Goal: Task Accomplishment & Management: Complete application form

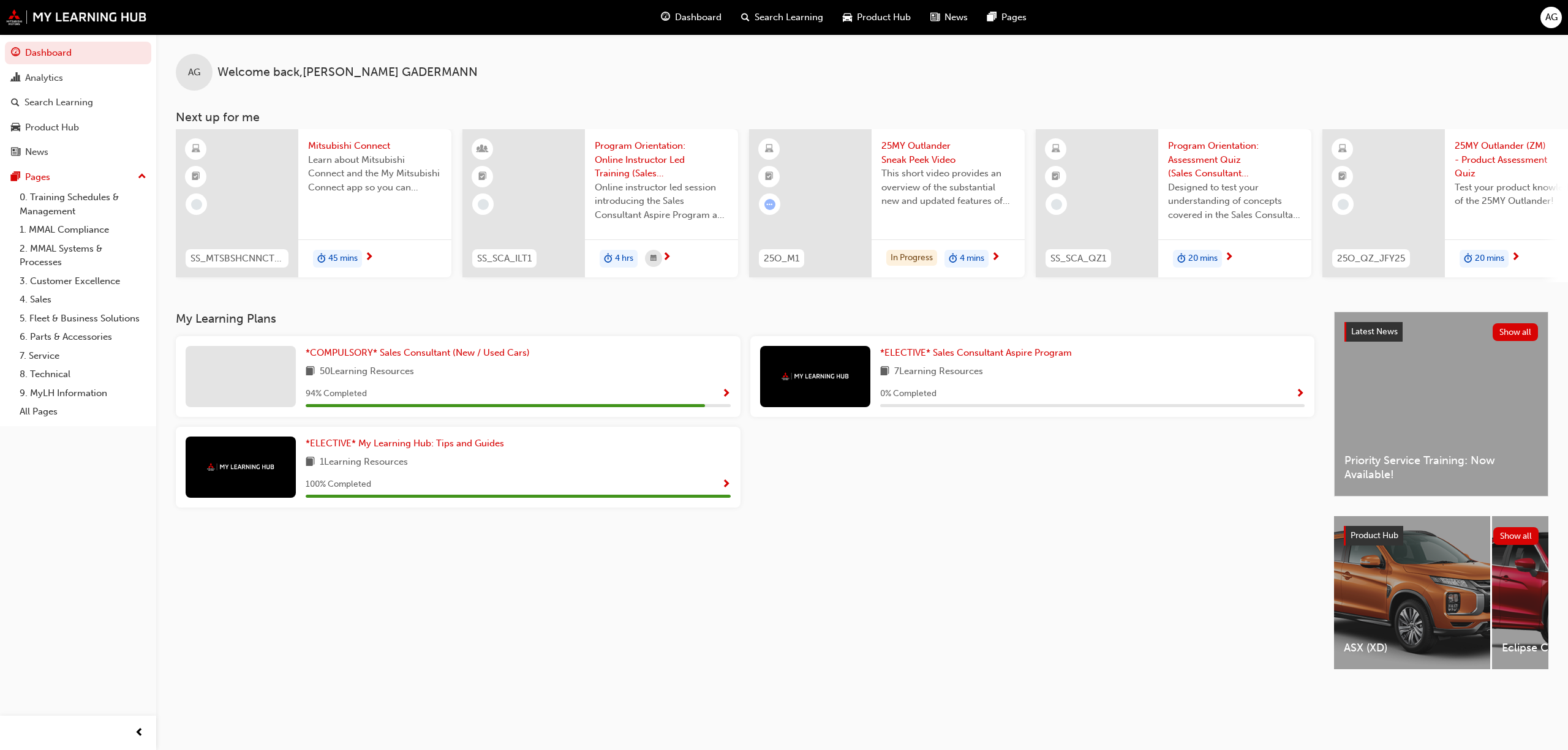
click at [953, 610] on div "My Learning Plans *COMPULSORY* Sales Consultant (New / Used Cars) 50 Learning R…" at bounding box center [754, 501] width 1158 height 379
click at [402, 358] on span "*COMPULSORY* Sales Consultant (New / Used Cars)" at bounding box center [417, 353] width 224 height 11
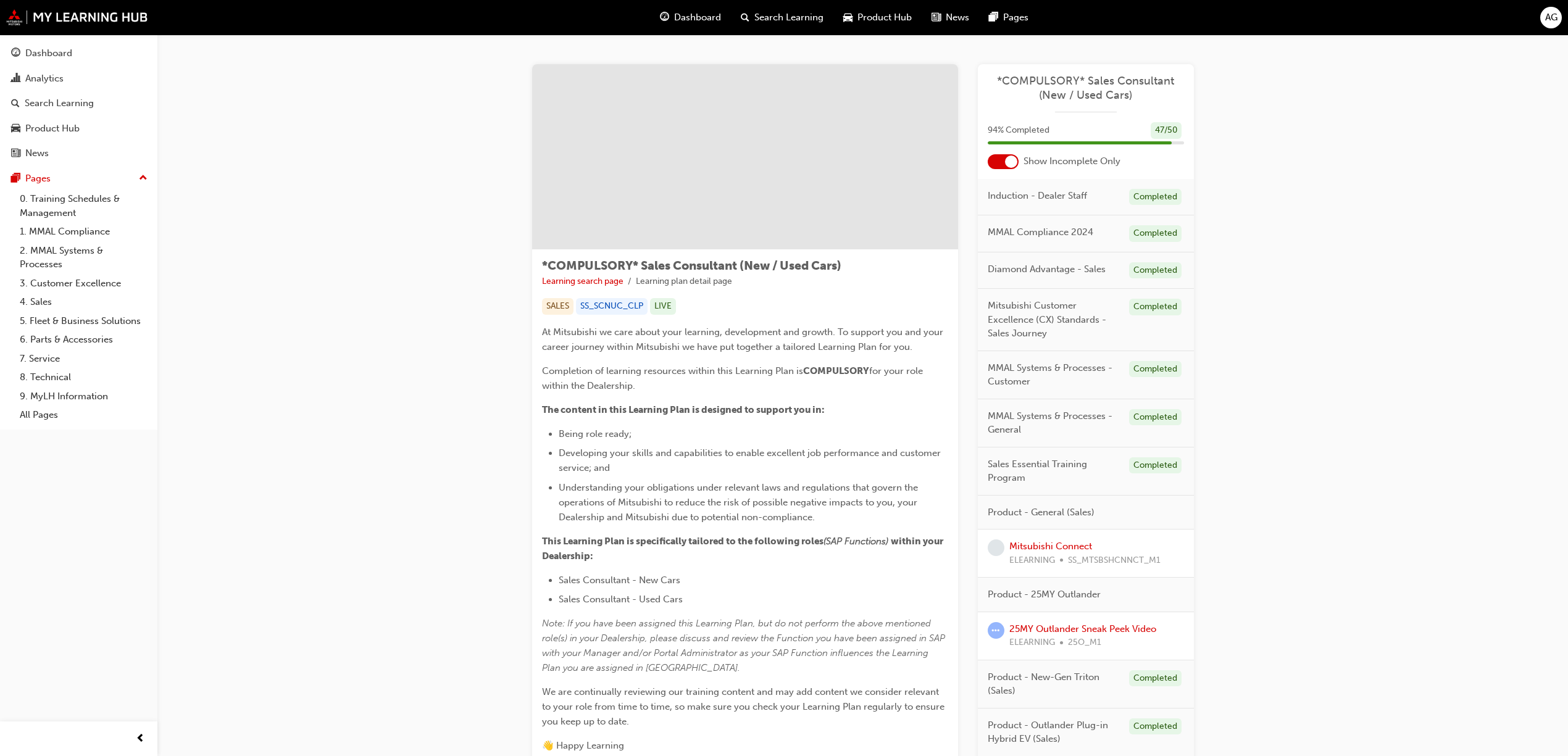
scroll to position [190, 0]
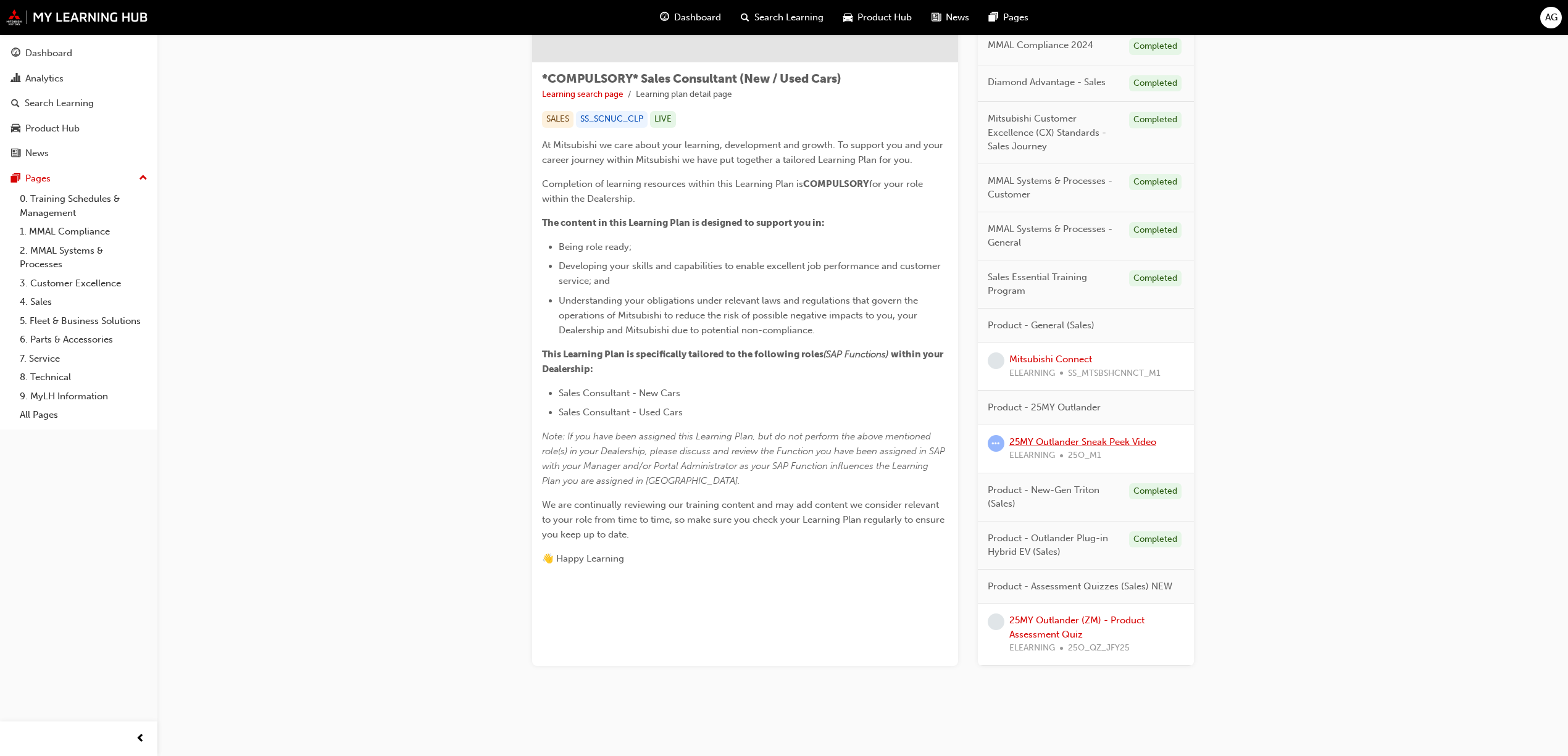
click at [1140, 440] on link "25MY Outlander Sneak Peek Video" at bounding box center [1082, 442] width 147 height 11
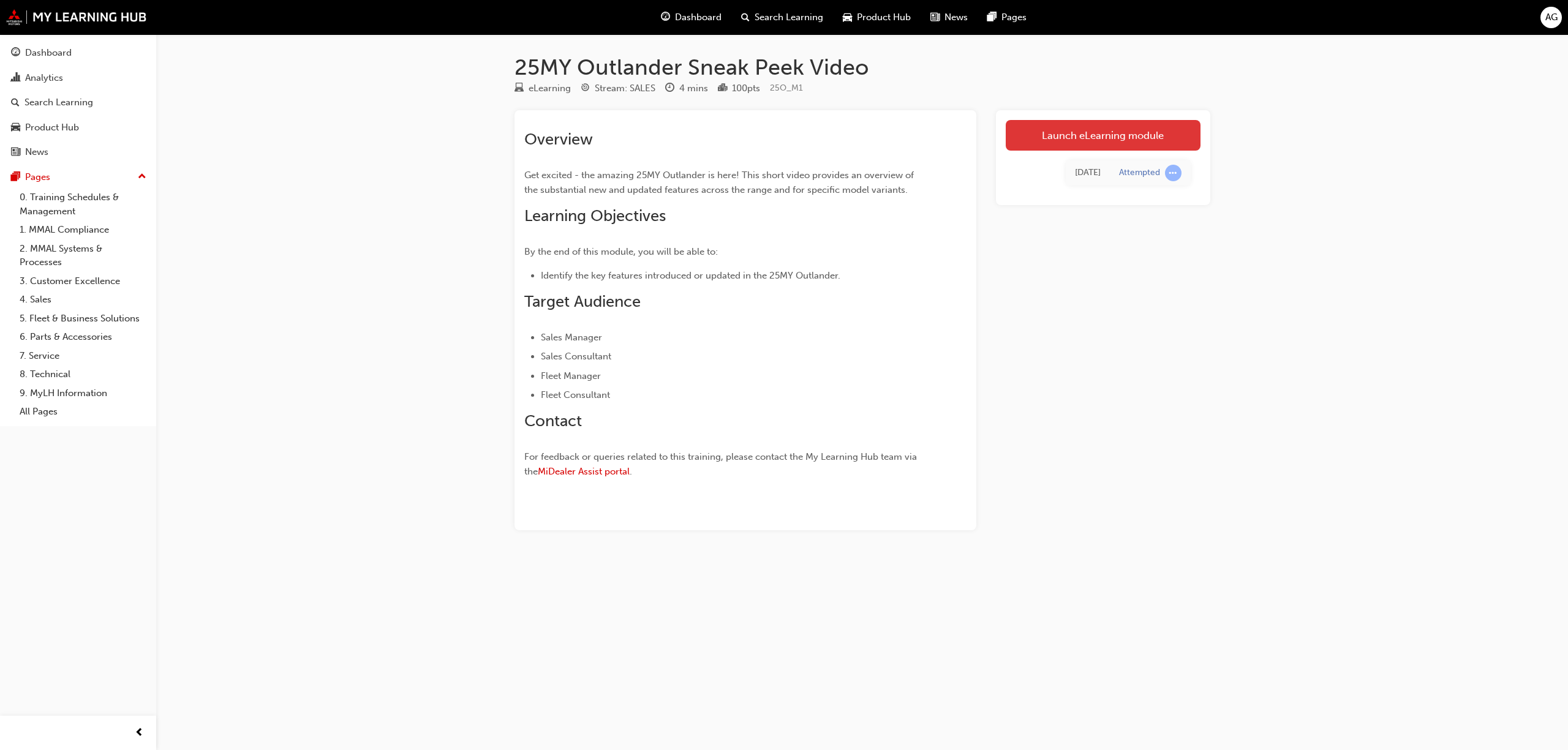
click at [1079, 135] on link "Launch eLearning module" at bounding box center [1102, 135] width 194 height 30
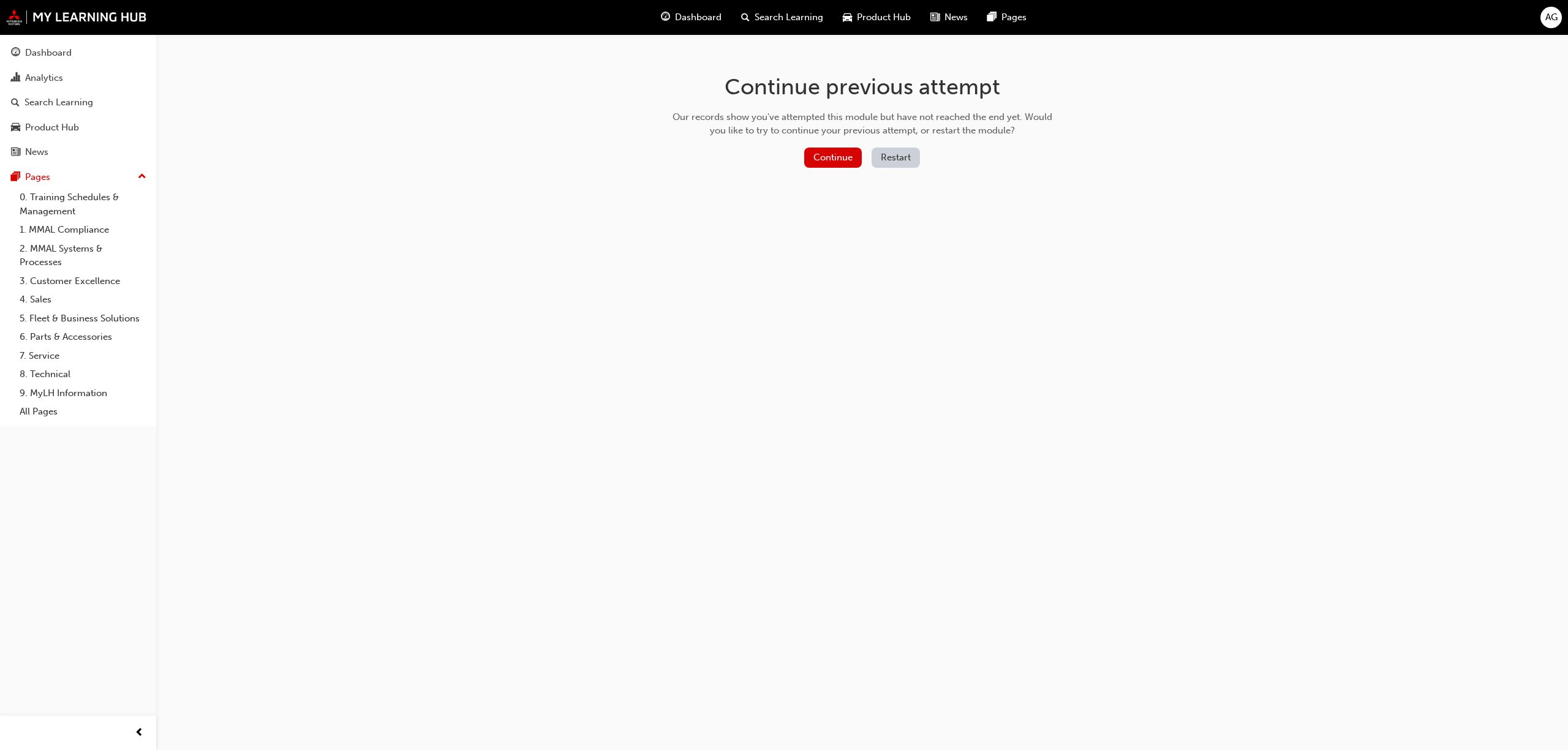
click at [895, 155] on button "Restart" at bounding box center [895, 158] width 48 height 20
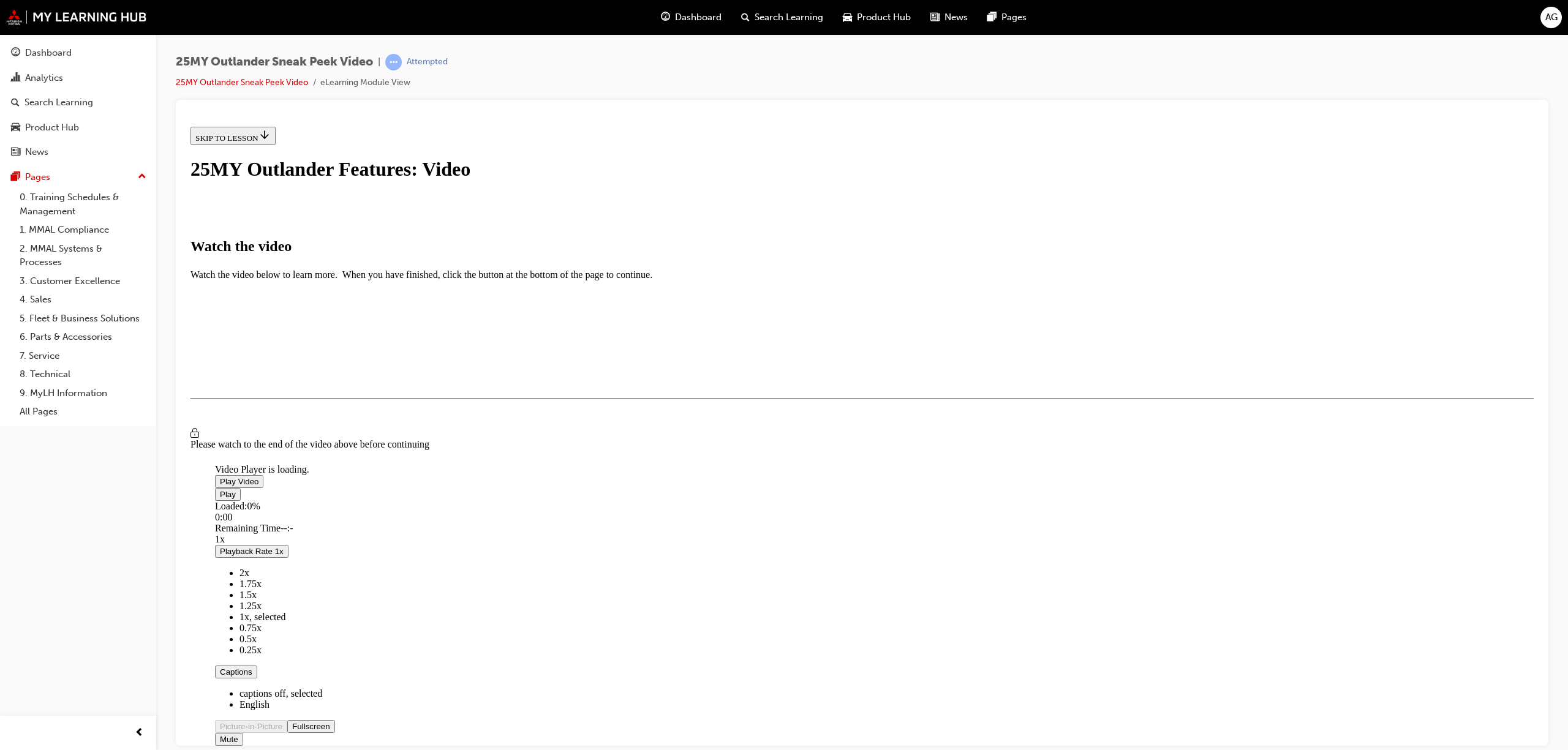
scroll to position [97, 0]
click at [220, 476] on span "Video player" at bounding box center [220, 481] width 0 height 9
click at [985, 533] on div "Loaded : 1.87% 3:31 0:01" at bounding box center [803, 517] width 1176 height 33
click at [315, 441] on button "I HAVE WATCHED THIS VIDEO" at bounding box center [252, 434] width 124 height 14
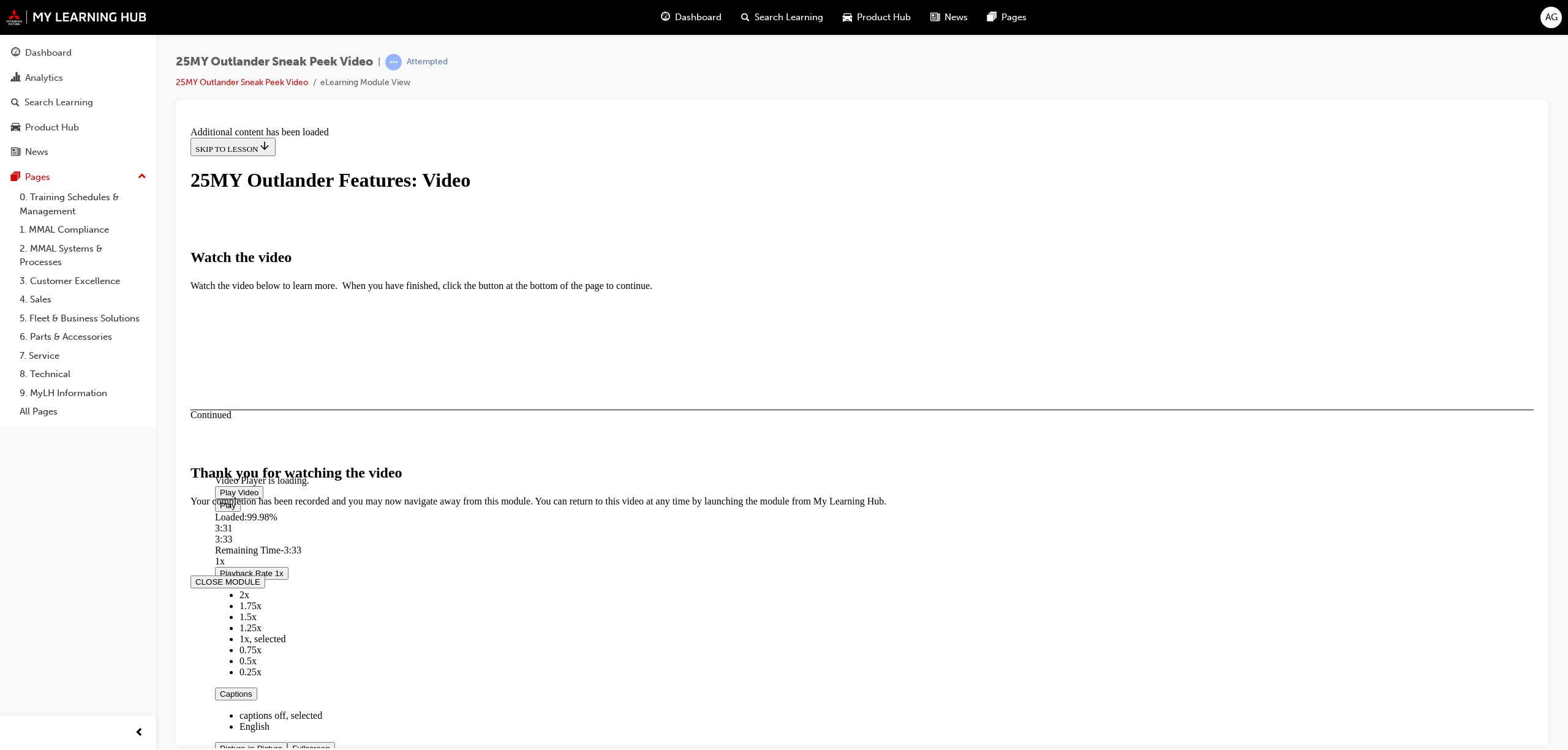
scroll to position [196, 0]
click at [265, 588] on button "CLOSE MODULE" at bounding box center [228, 581] width 75 height 13
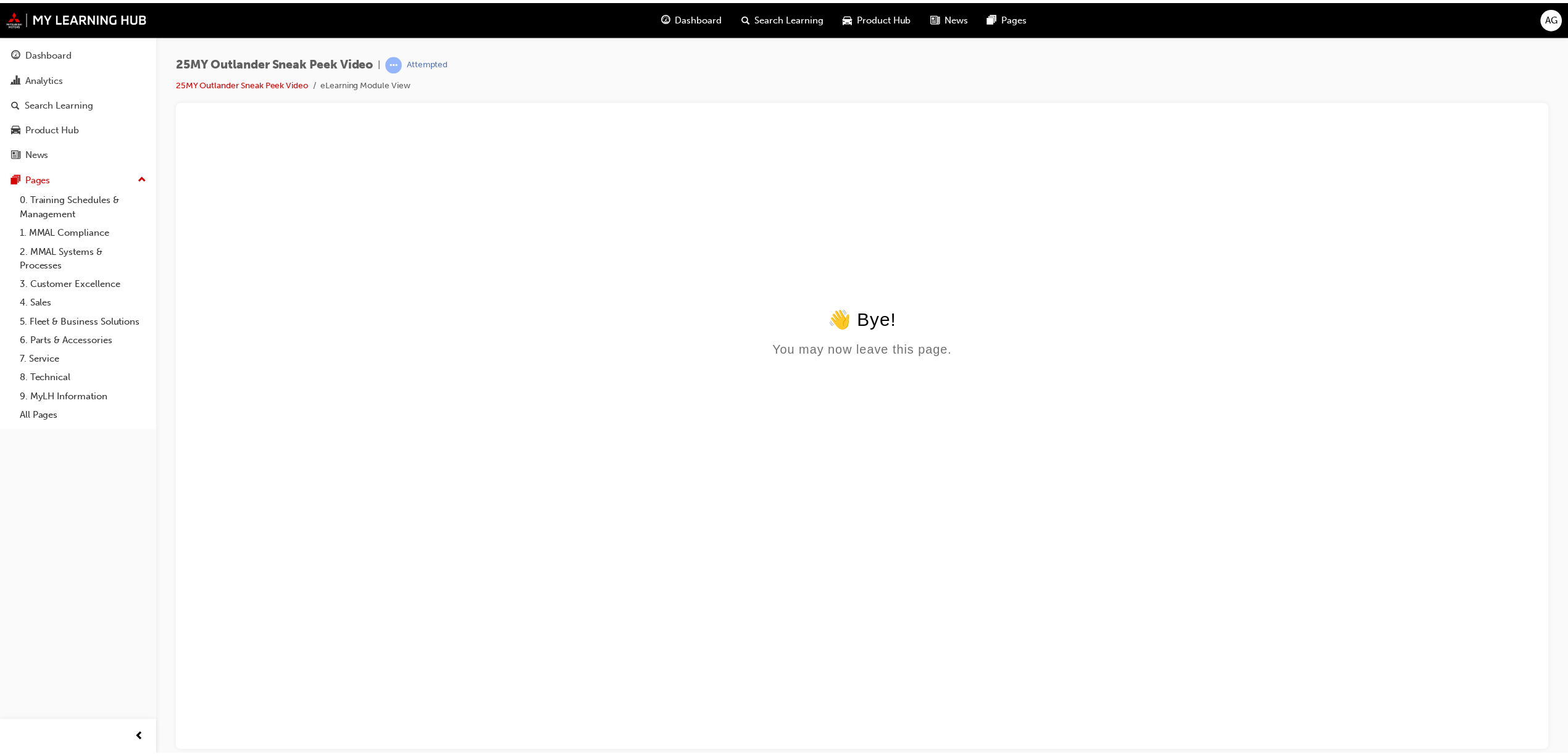
scroll to position [0, 0]
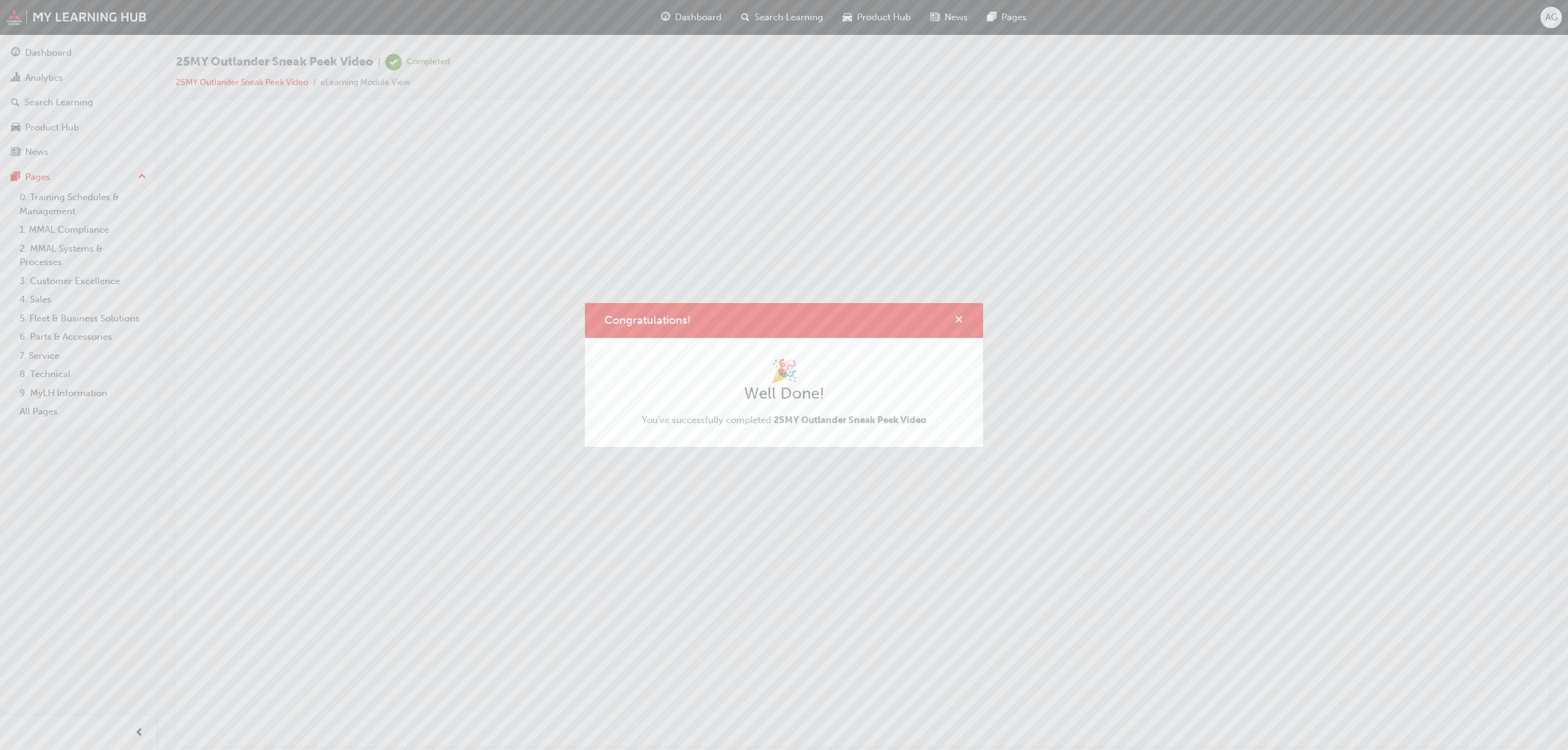
click at [963, 318] on span "cross-icon" at bounding box center [959, 321] width 9 height 11
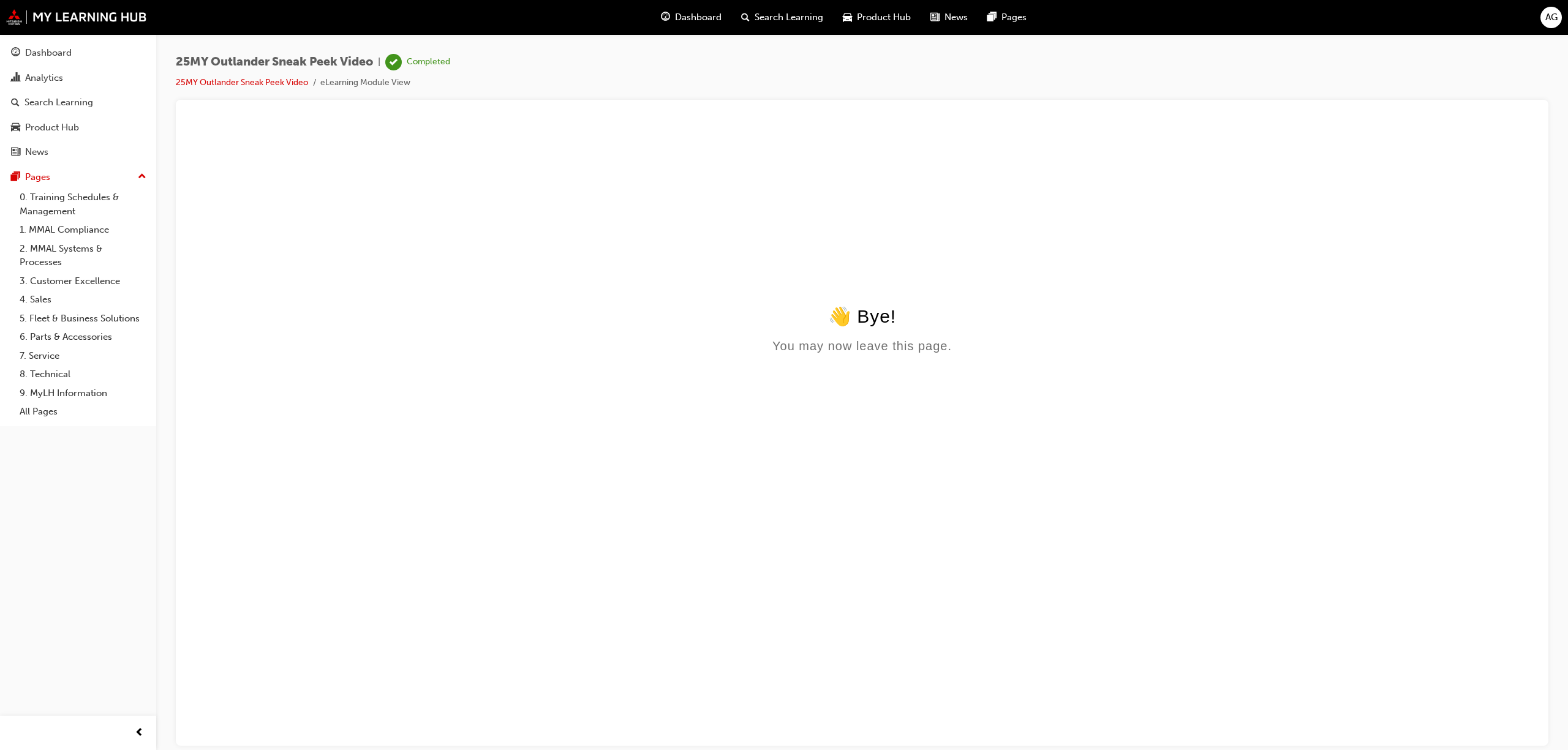
click at [705, 12] on span "Dashboard" at bounding box center [698, 17] width 47 height 14
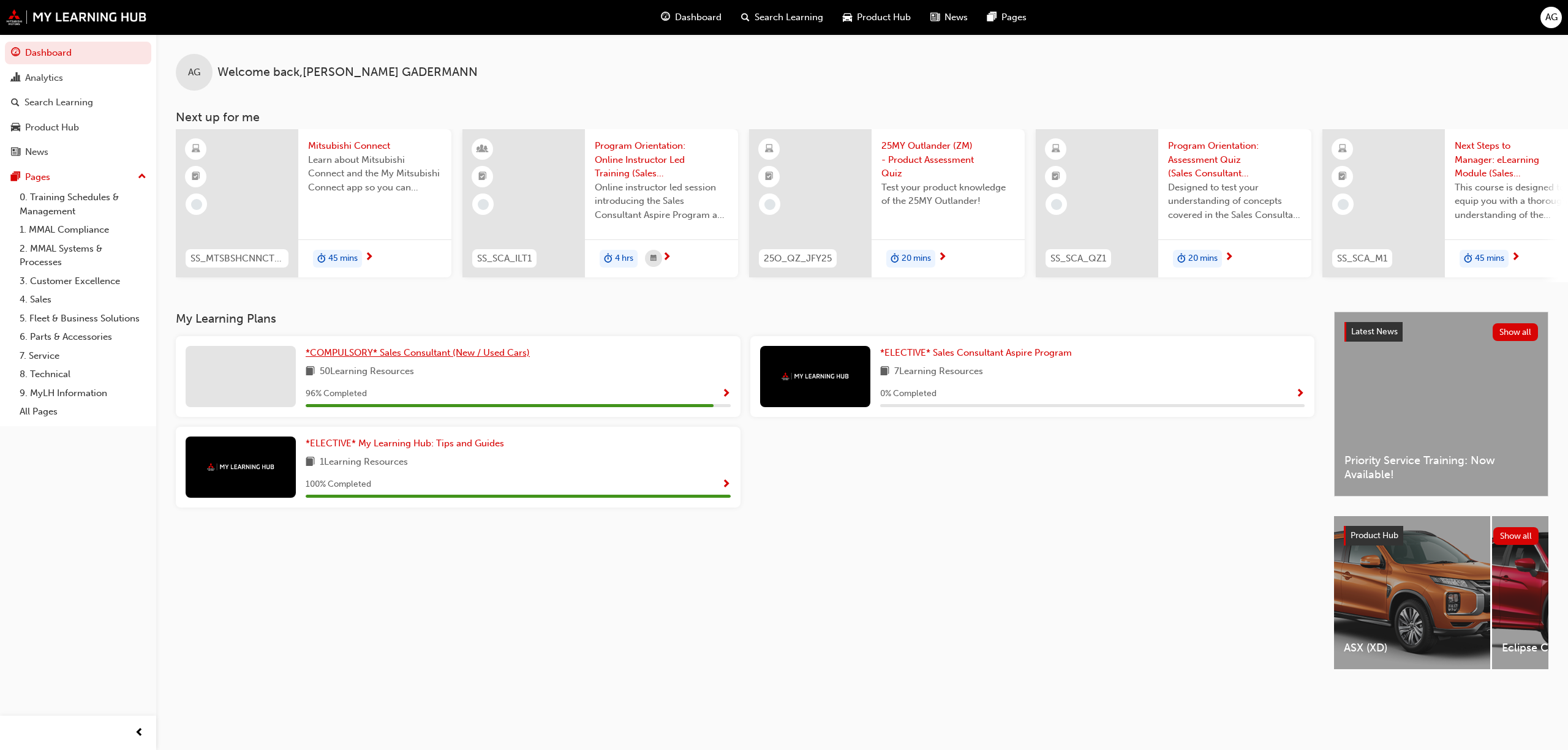
click at [419, 358] on span "*COMPULSORY* Sales Consultant (New / Used Cars)" at bounding box center [417, 353] width 224 height 11
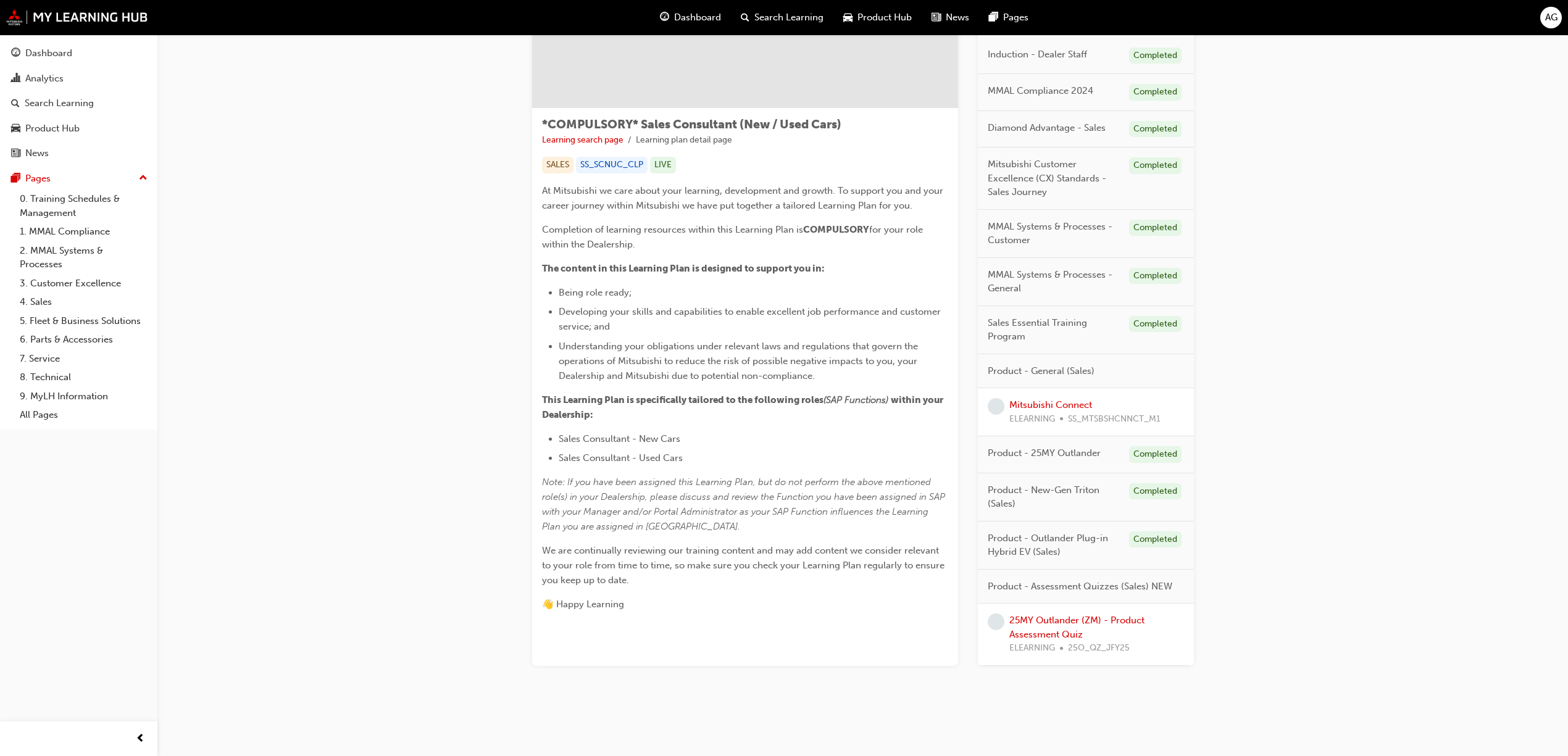
scroll to position [144, 0]
click at [1054, 633] on link "25MY Outlander (ZM) - Product Assessment Quiz" at bounding box center [1077, 627] width 135 height 25
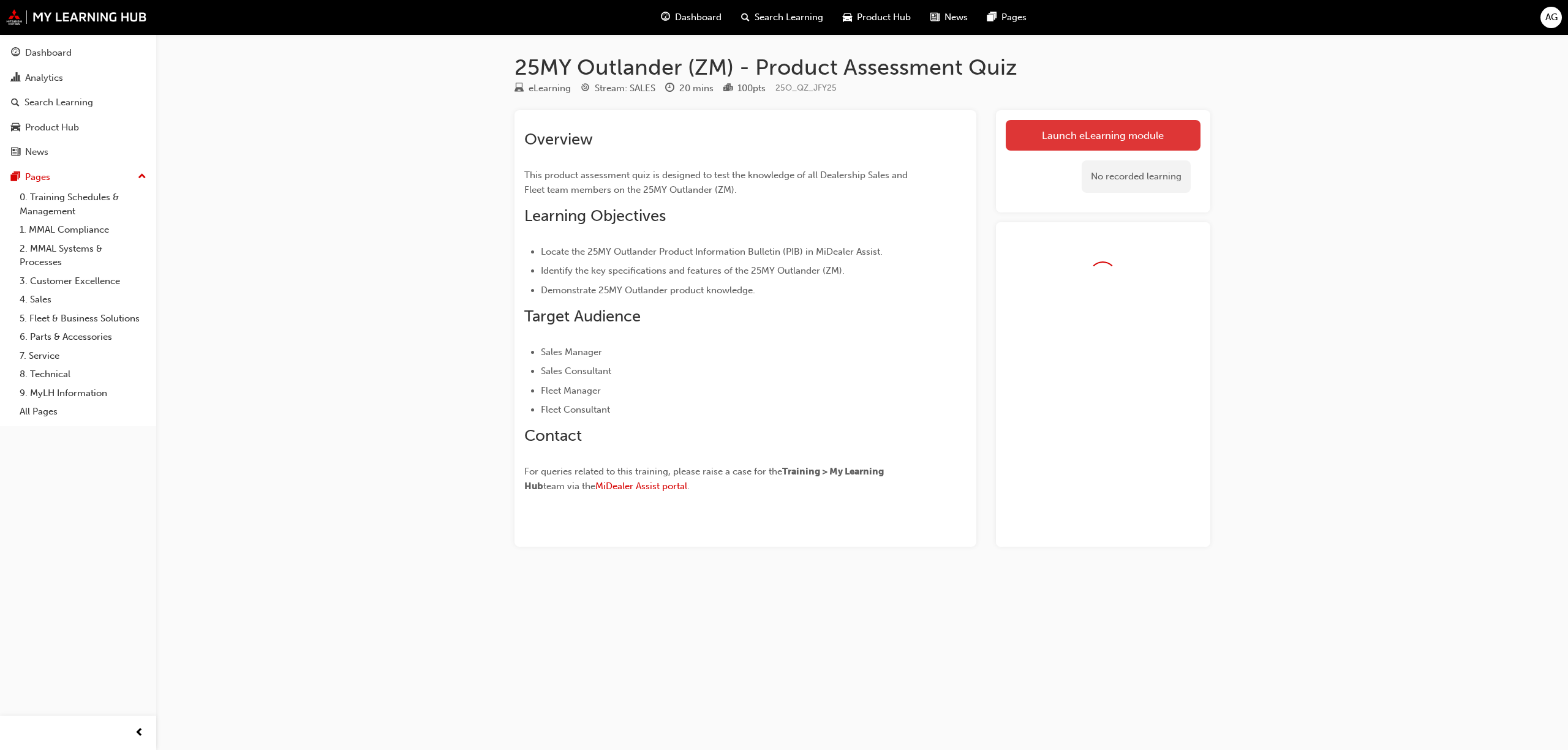
click at [1074, 135] on link "Launch eLearning module" at bounding box center [1102, 135] width 194 height 30
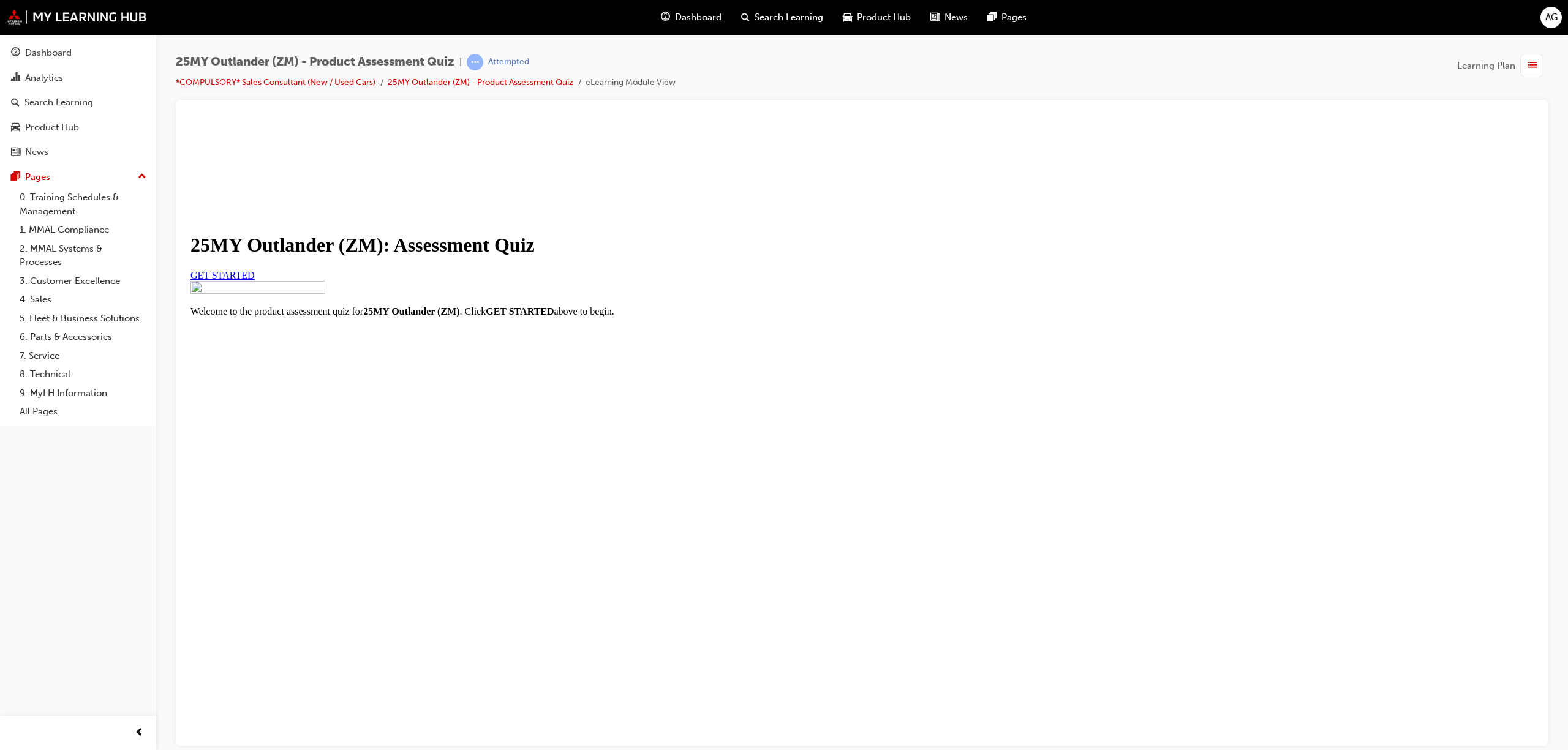
click at [255, 280] on link "GET STARTED" at bounding box center [222, 274] width 64 height 10
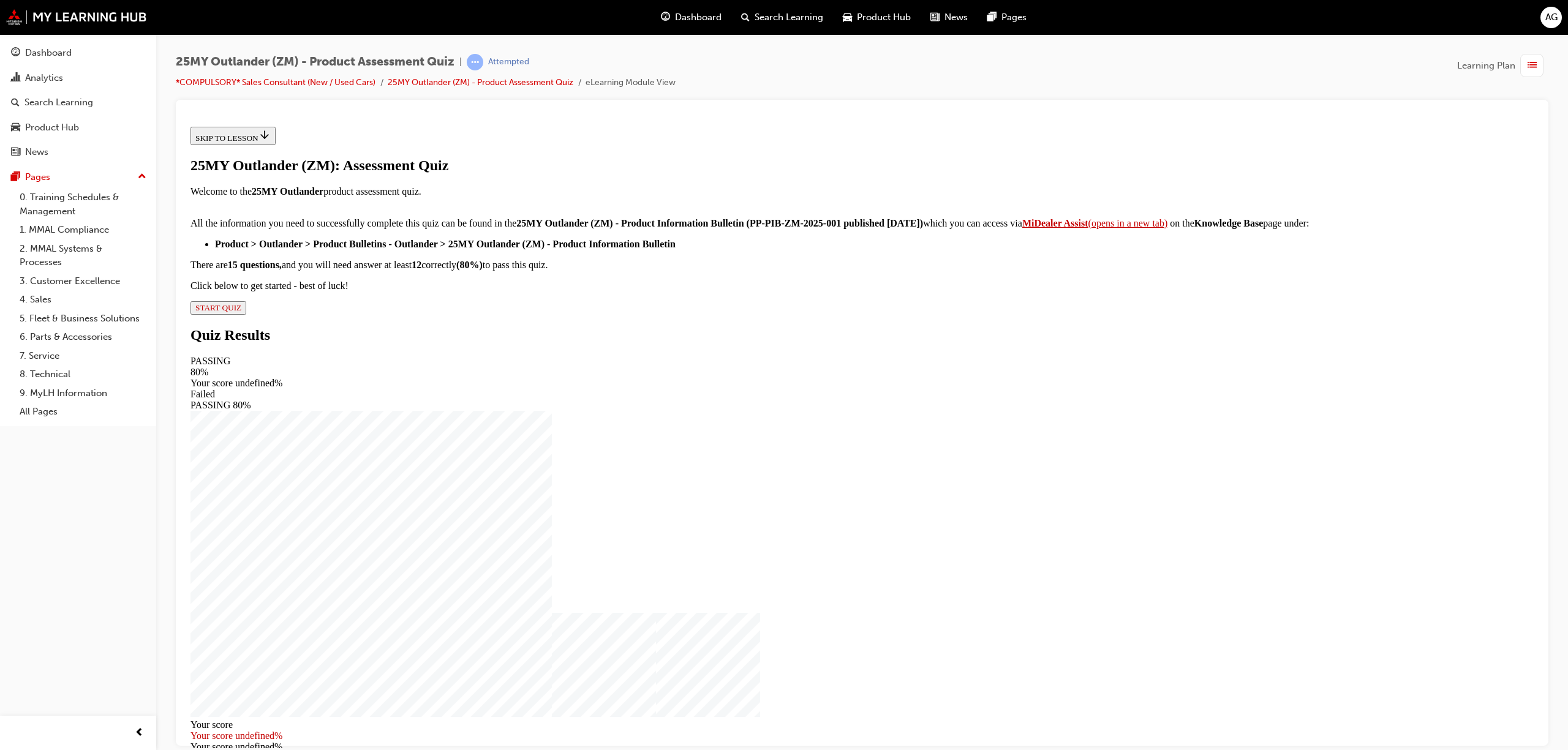
scroll to position [11, 0]
click at [241, 312] on span "START QUIZ" at bounding box center [218, 308] width 46 height 9
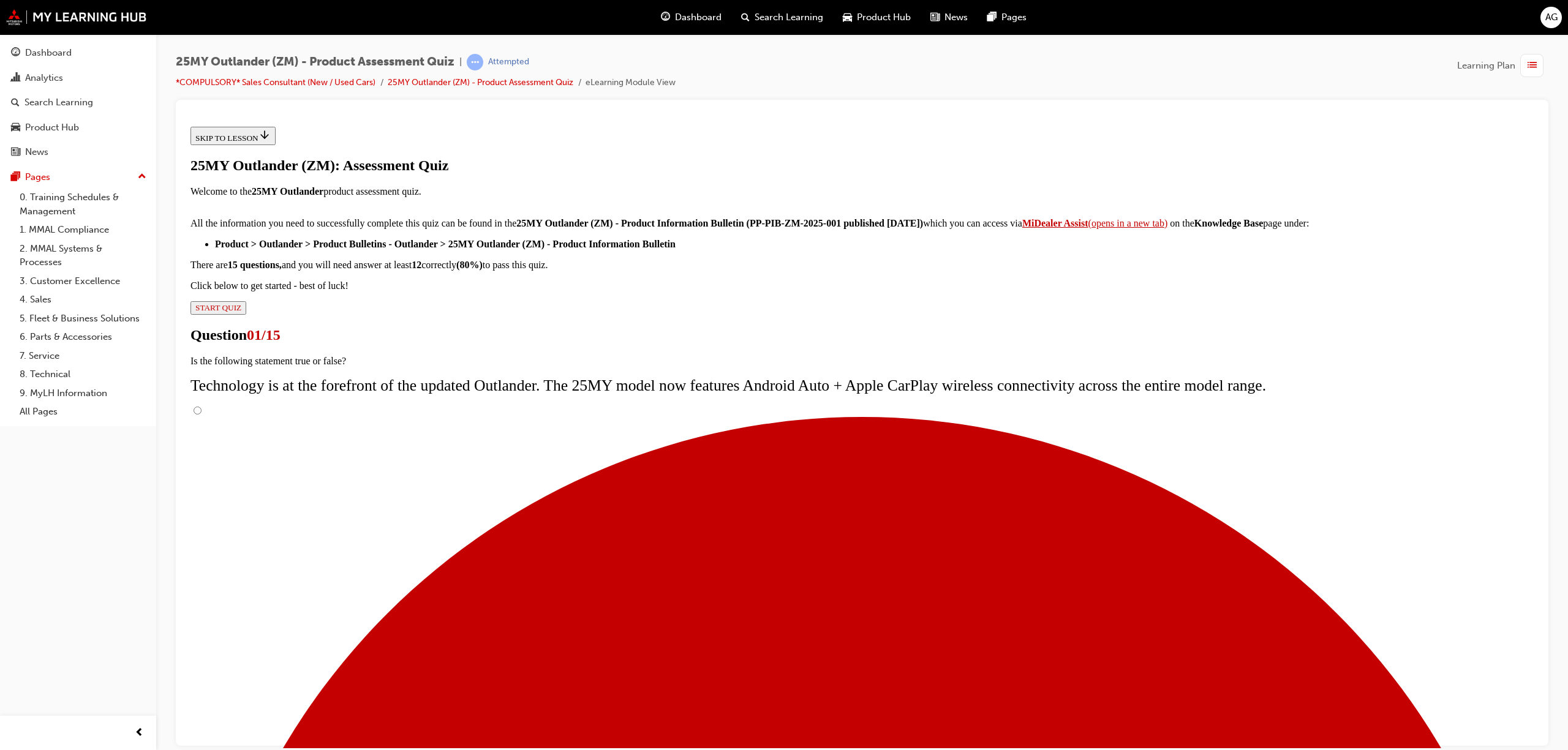
click at [201, 412] on input "True" at bounding box center [198, 410] width 8 height 8
radio input "true"
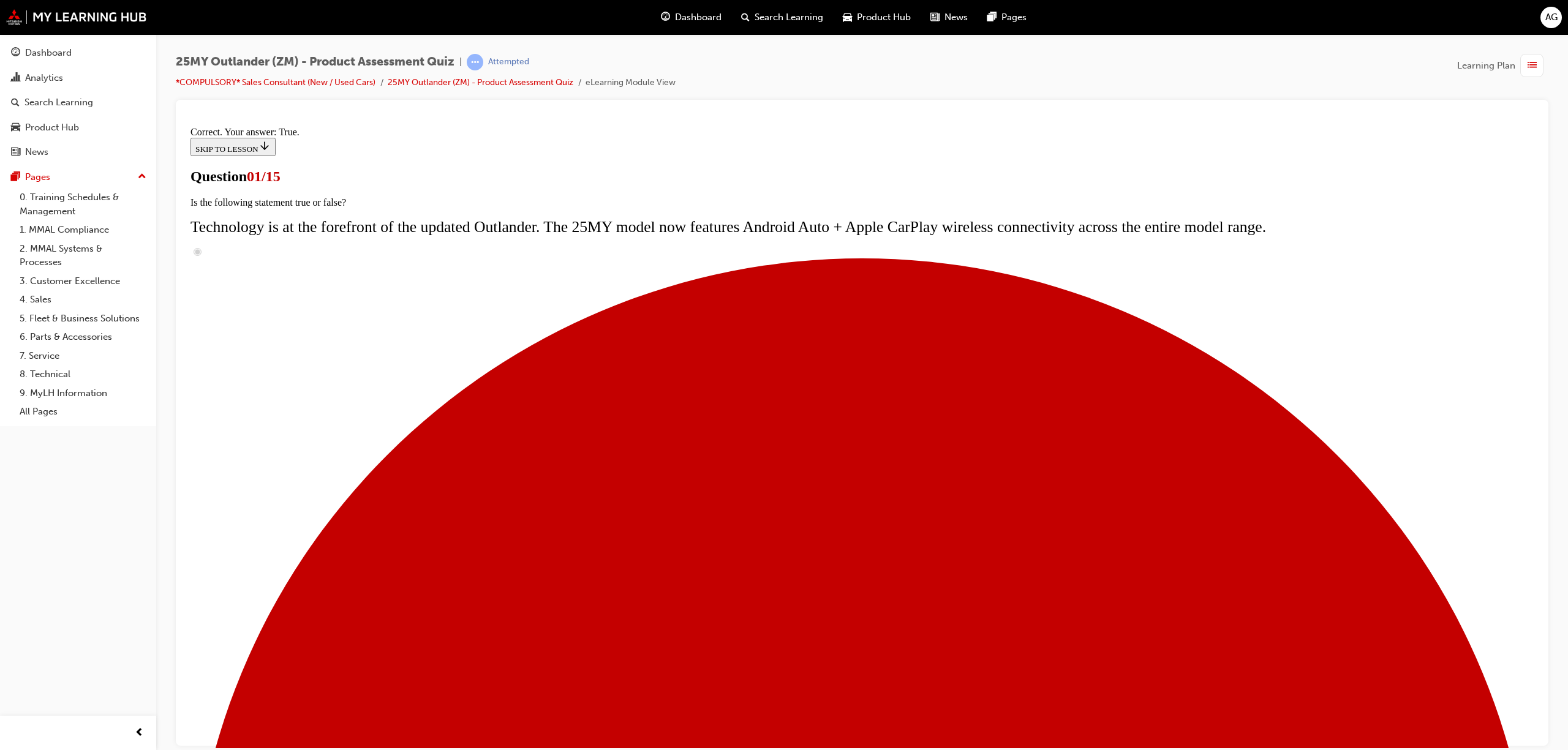
radio input "true"
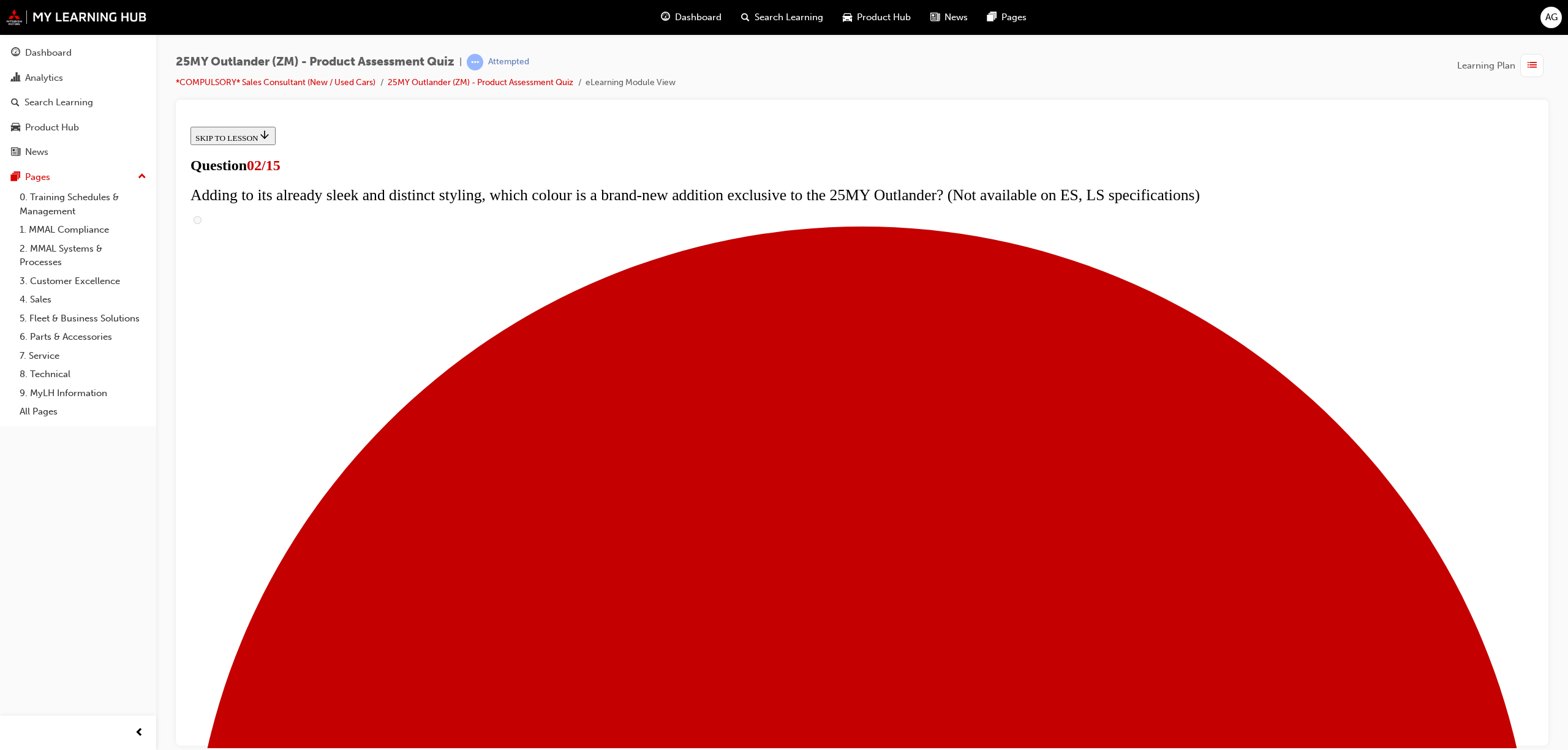
checkbox input "true"
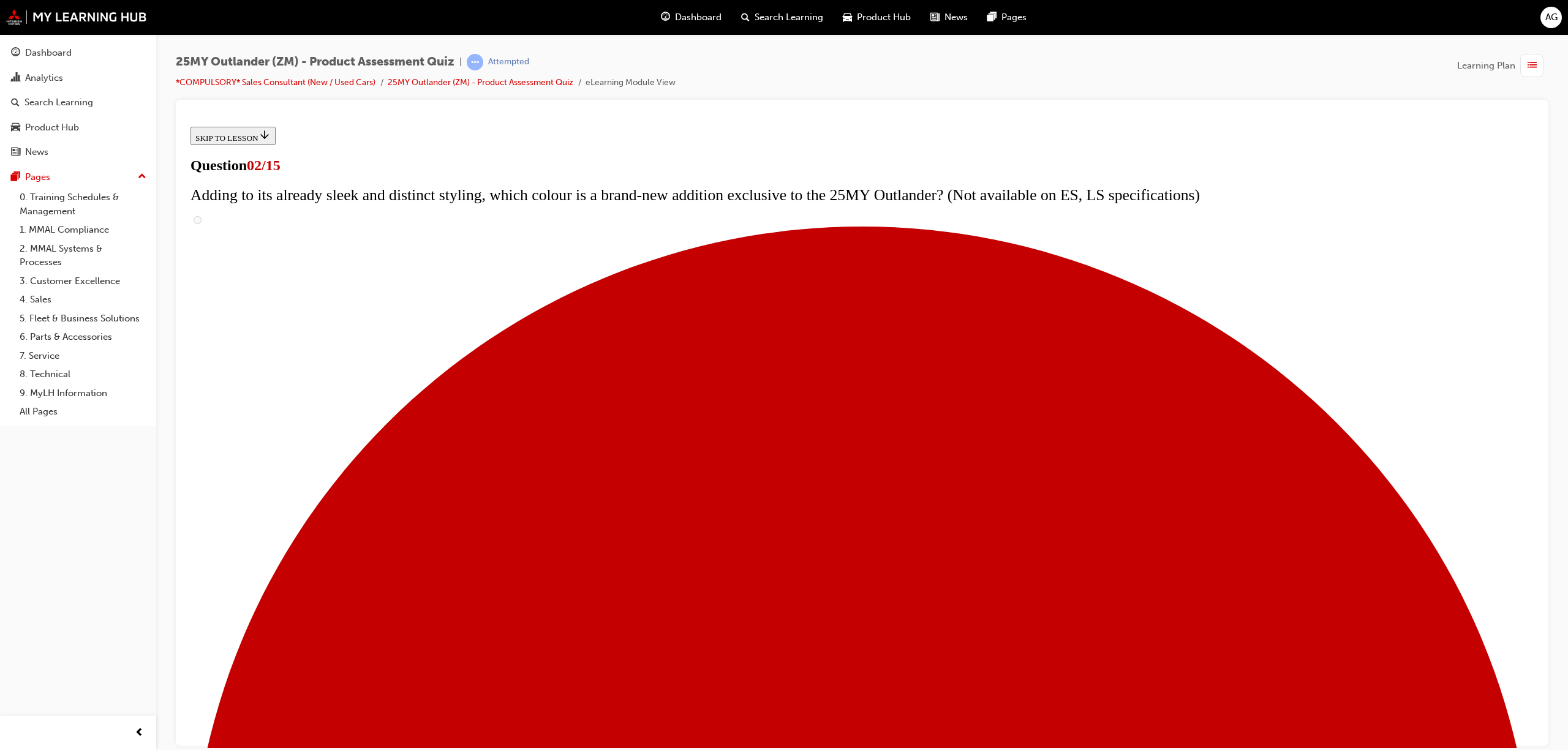
checkbox input "true"
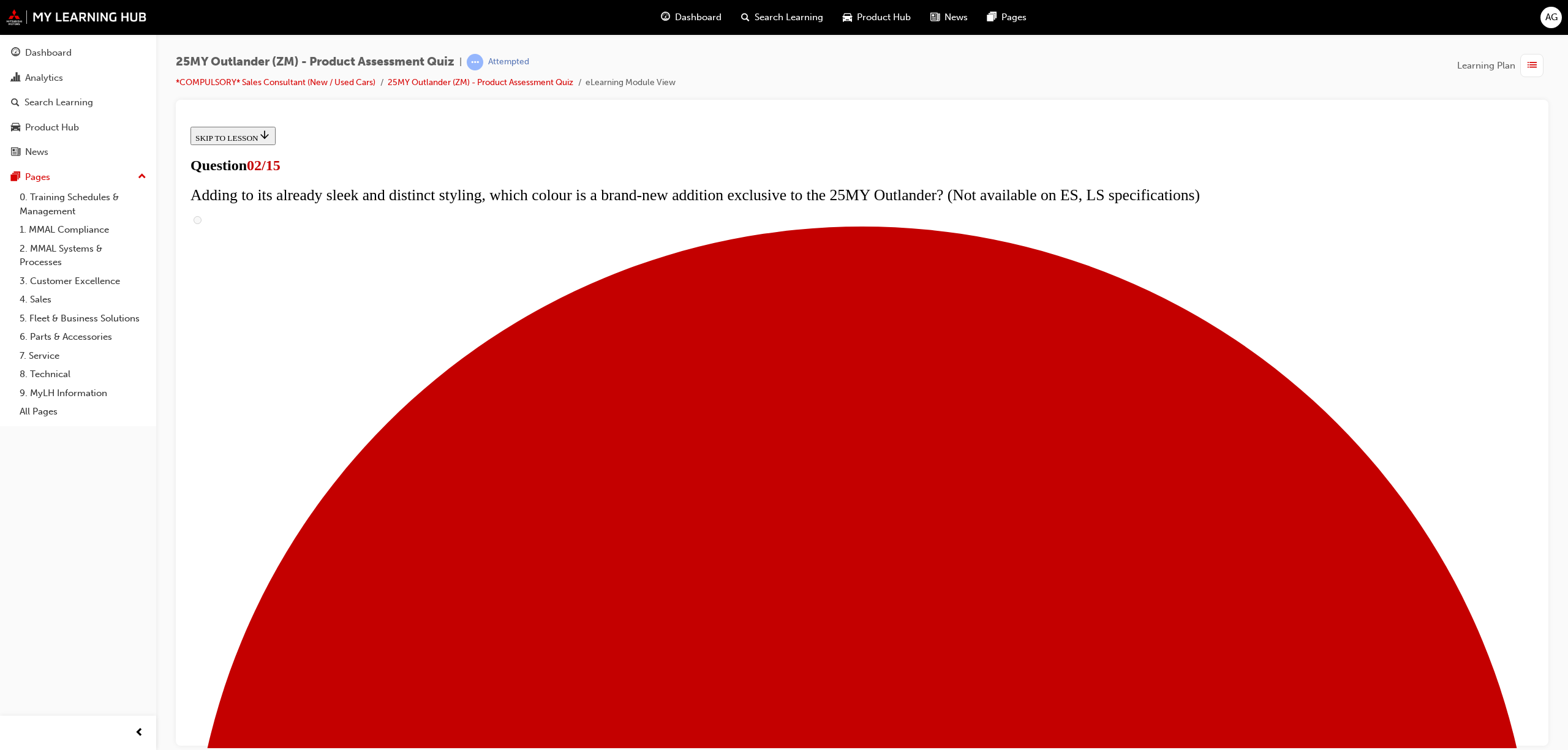
checkbox input "true"
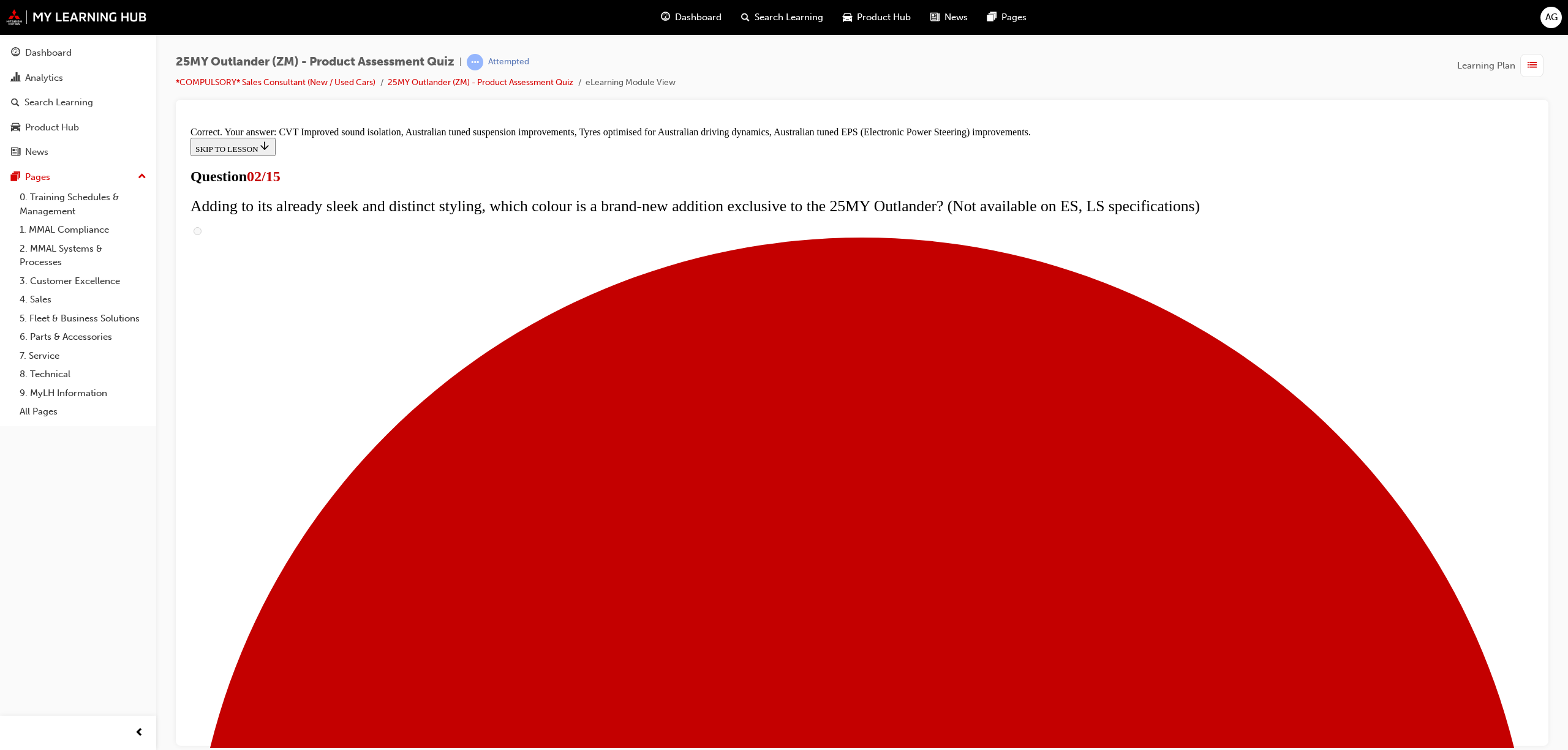
scroll to position [152, 0]
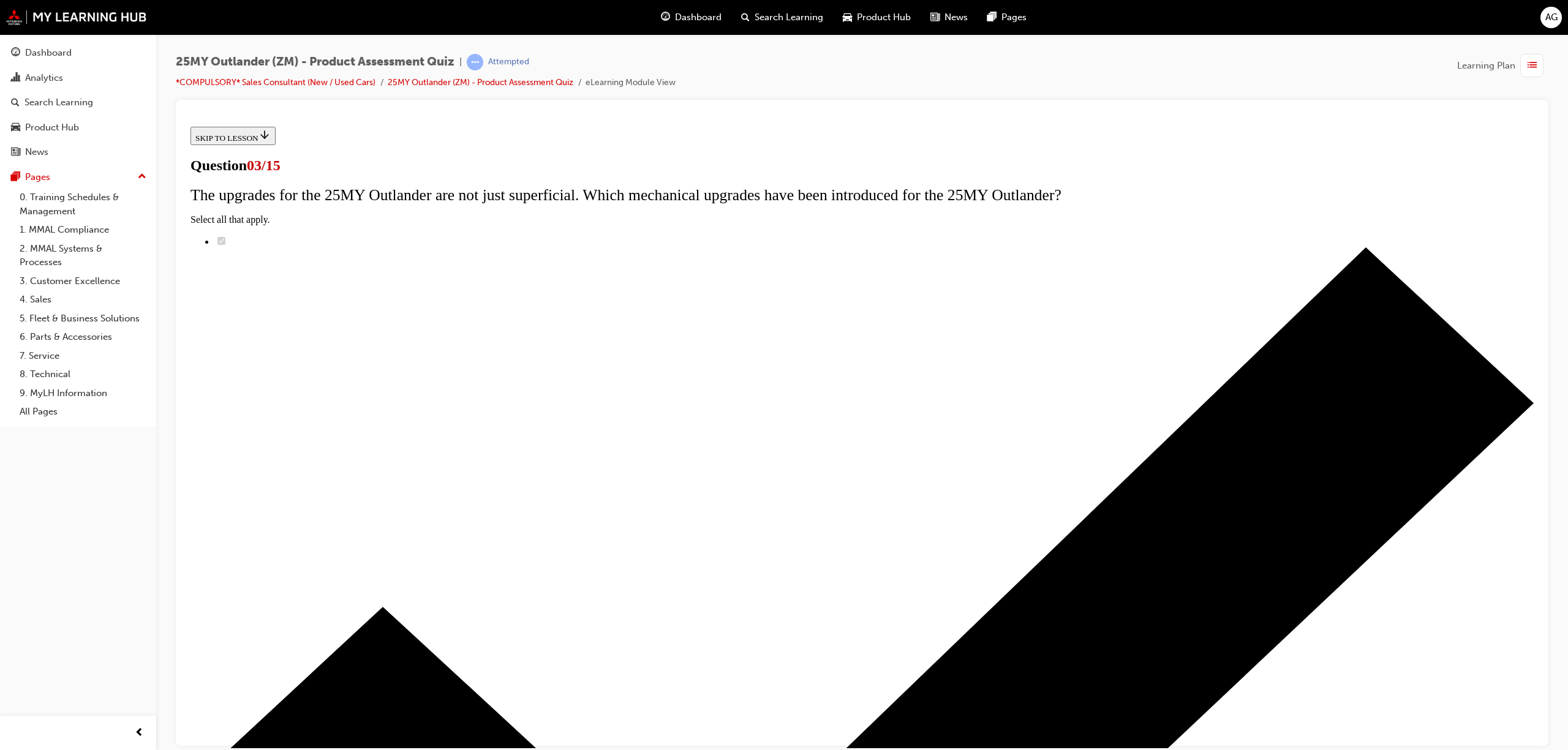
radio input "true"
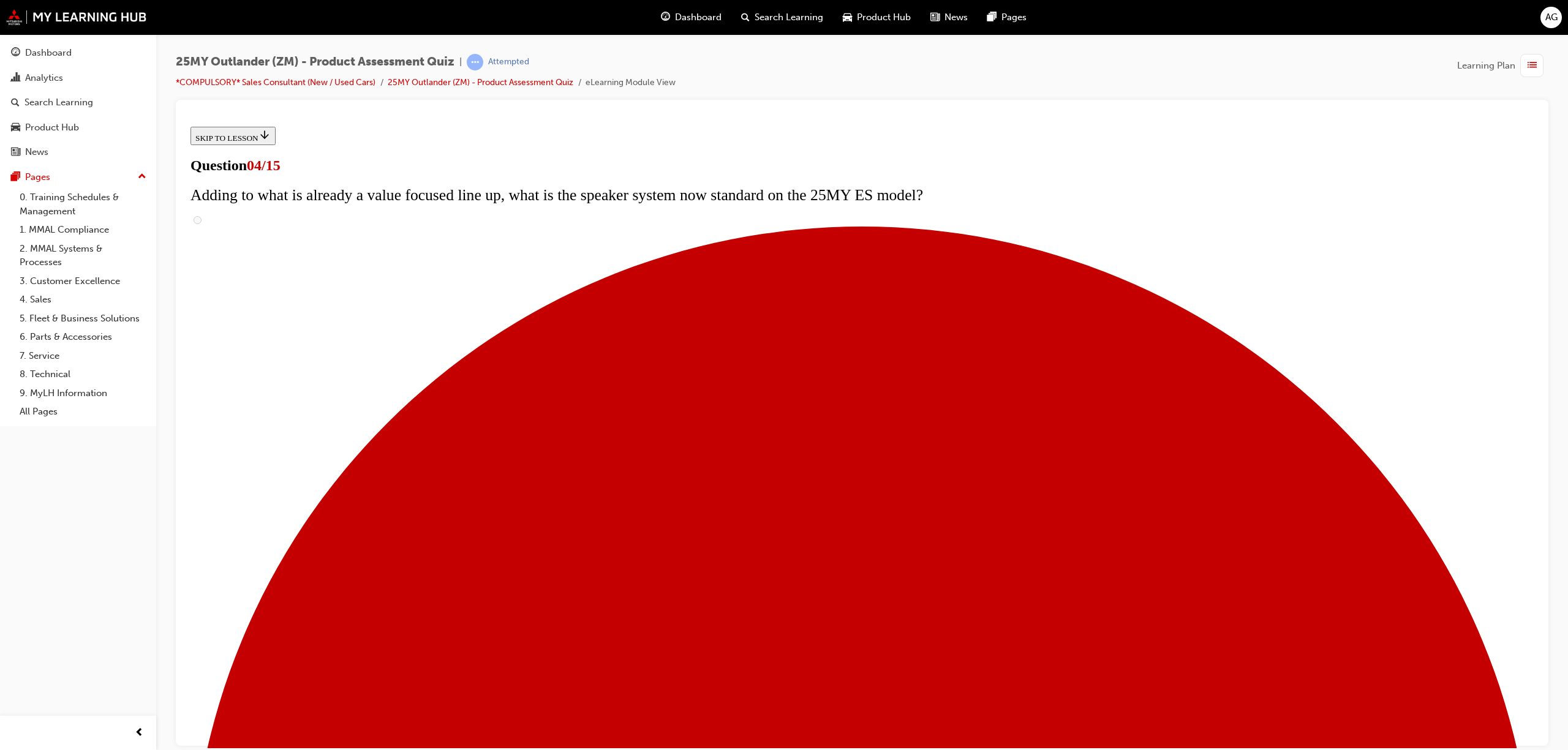
scroll to position [114, 0]
checkbox input "true"
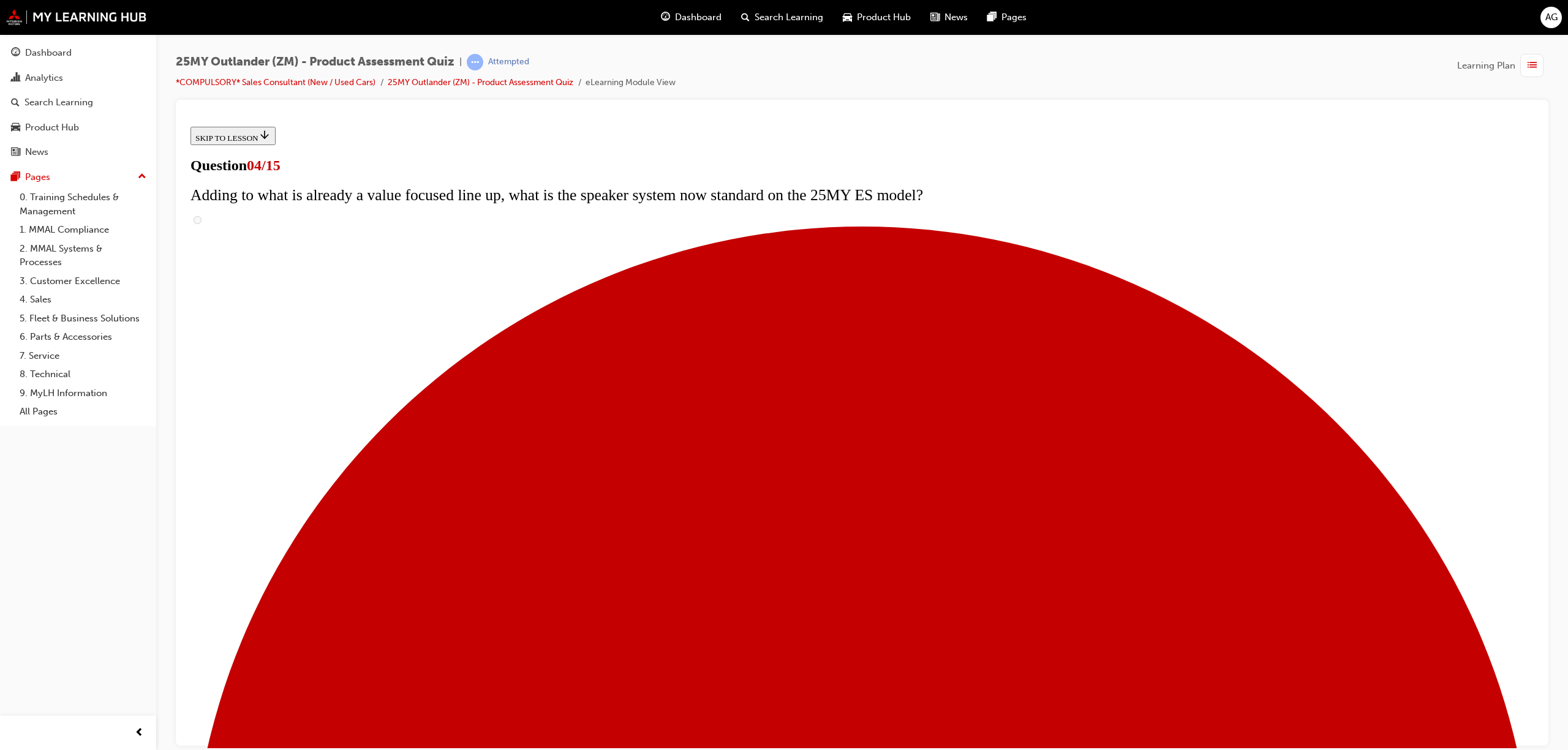
checkbox input "true"
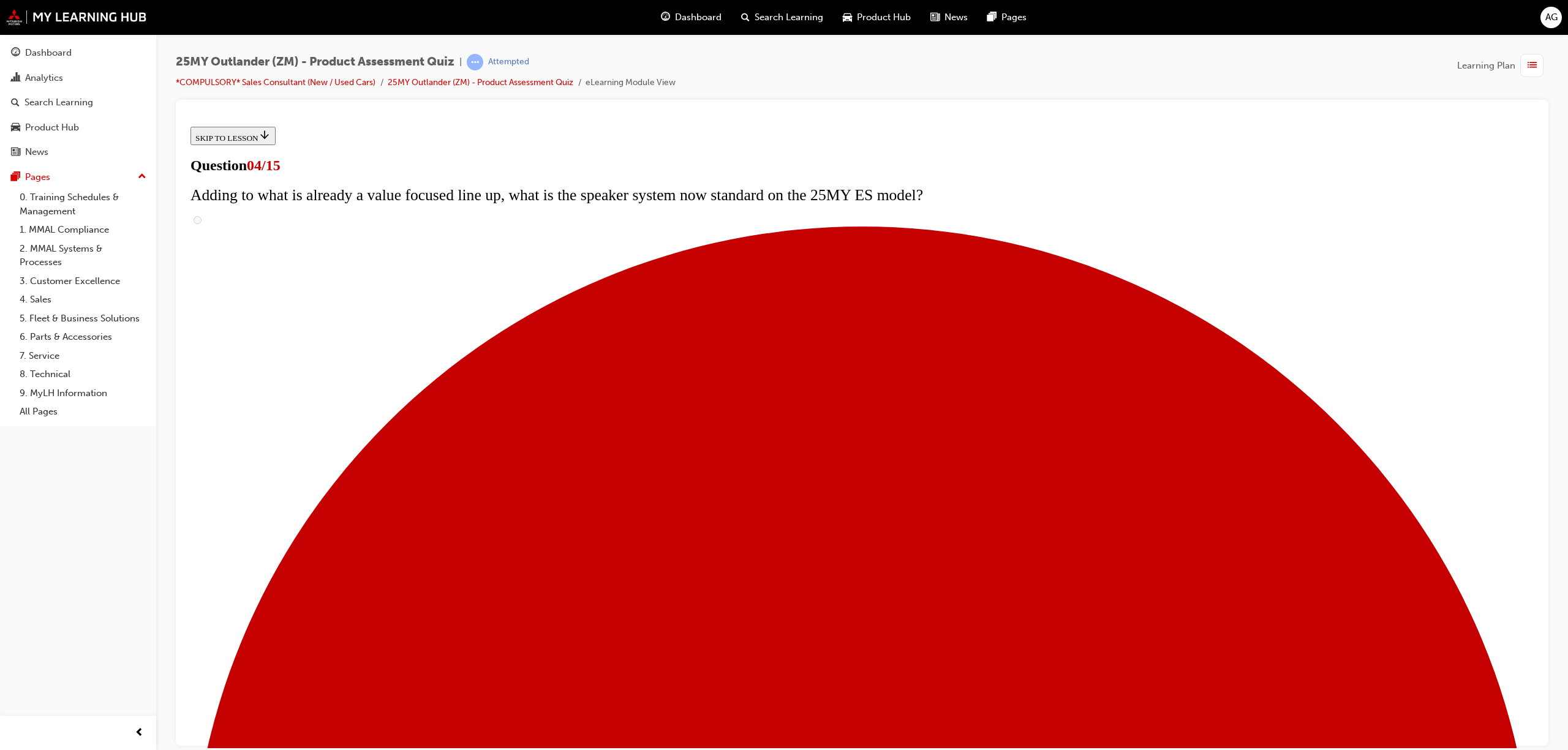
checkbox input "true"
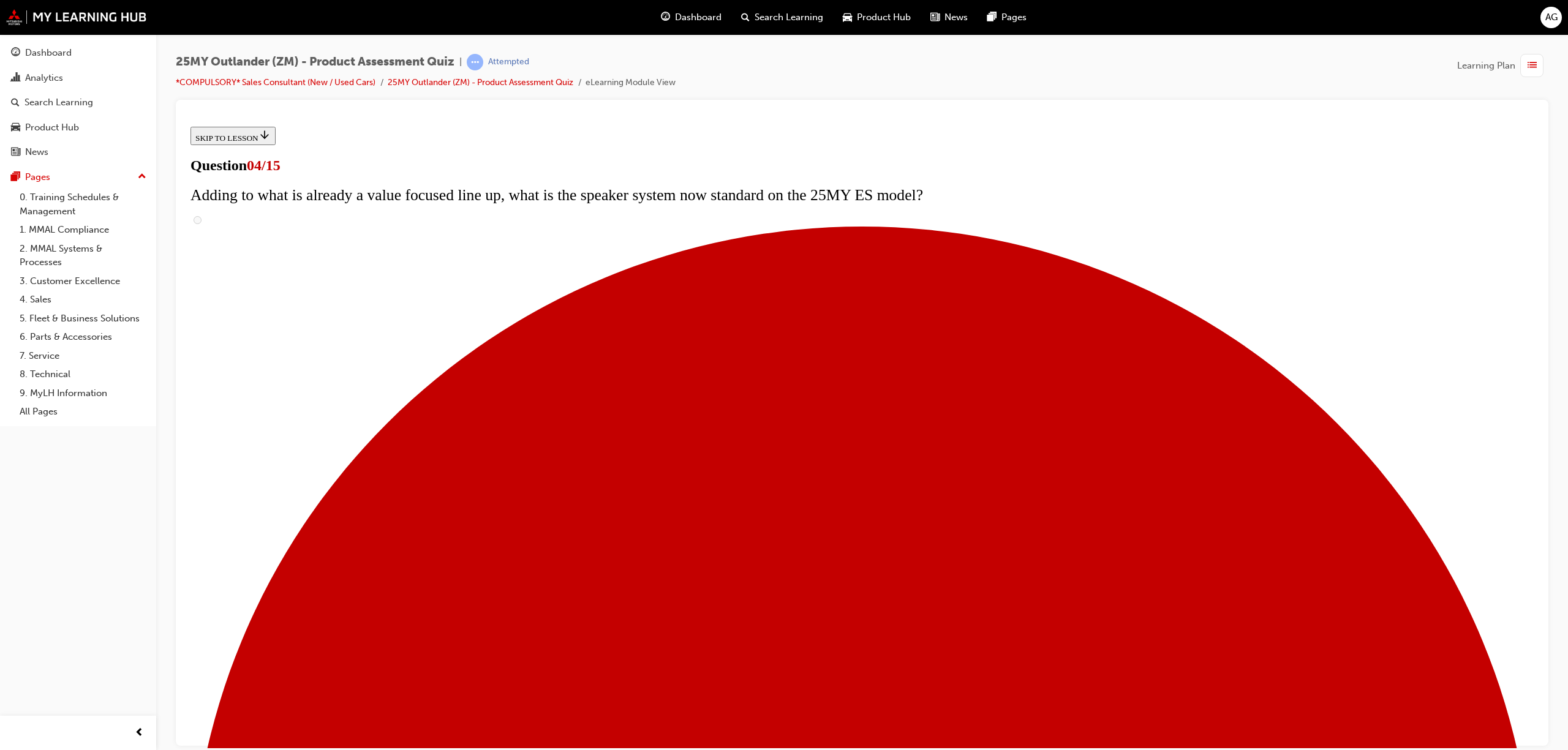
checkbox input "true"
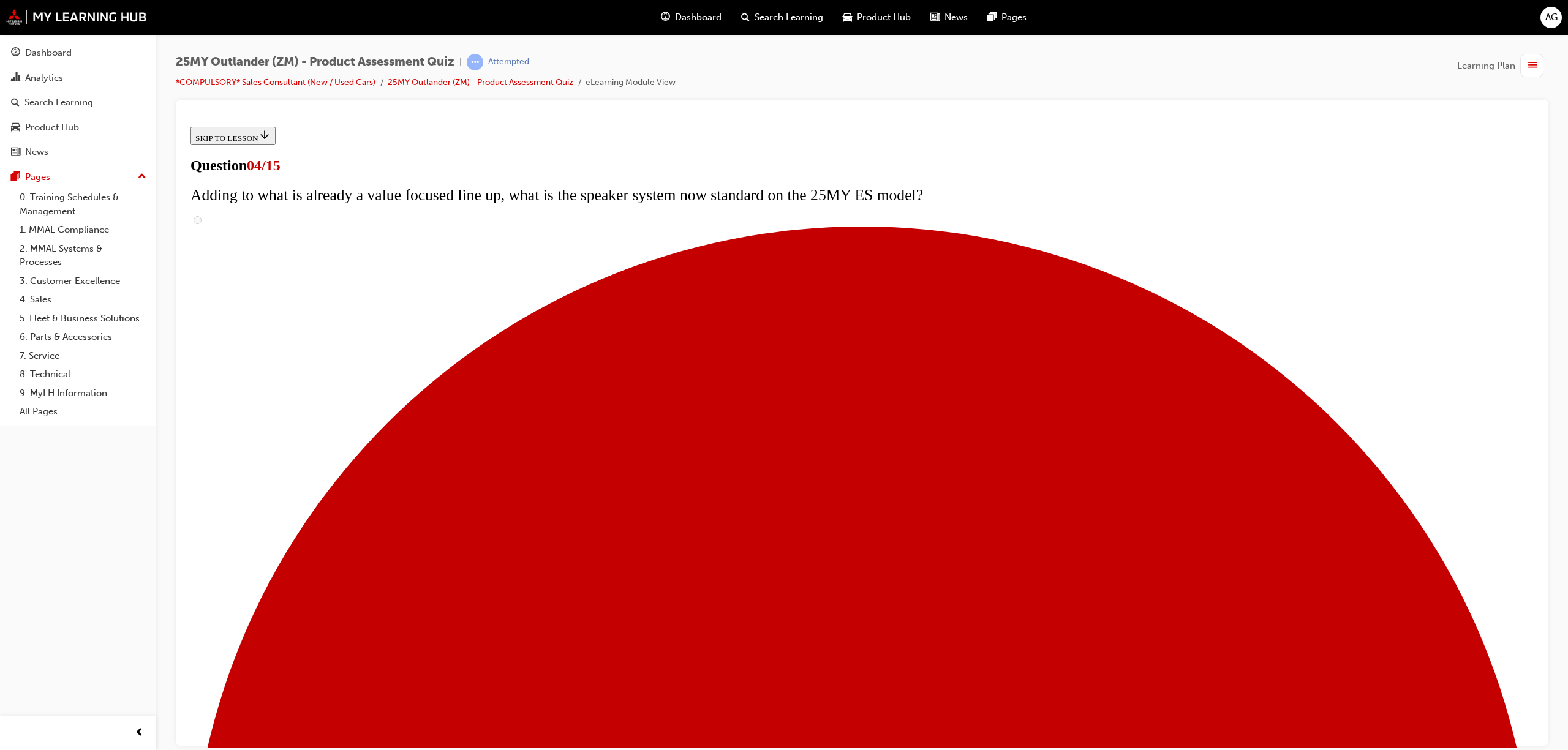
checkbox input "false"
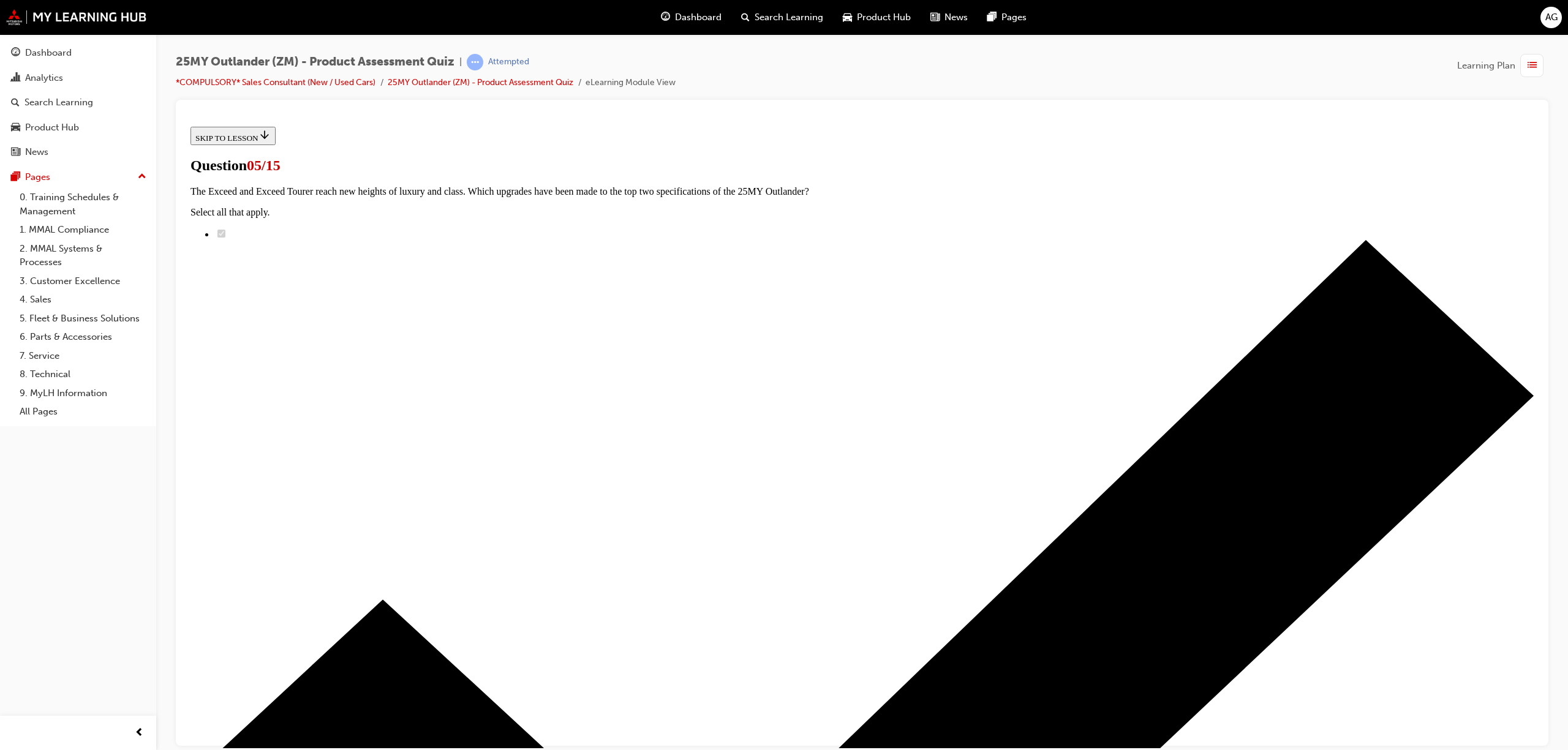
radio input "true"
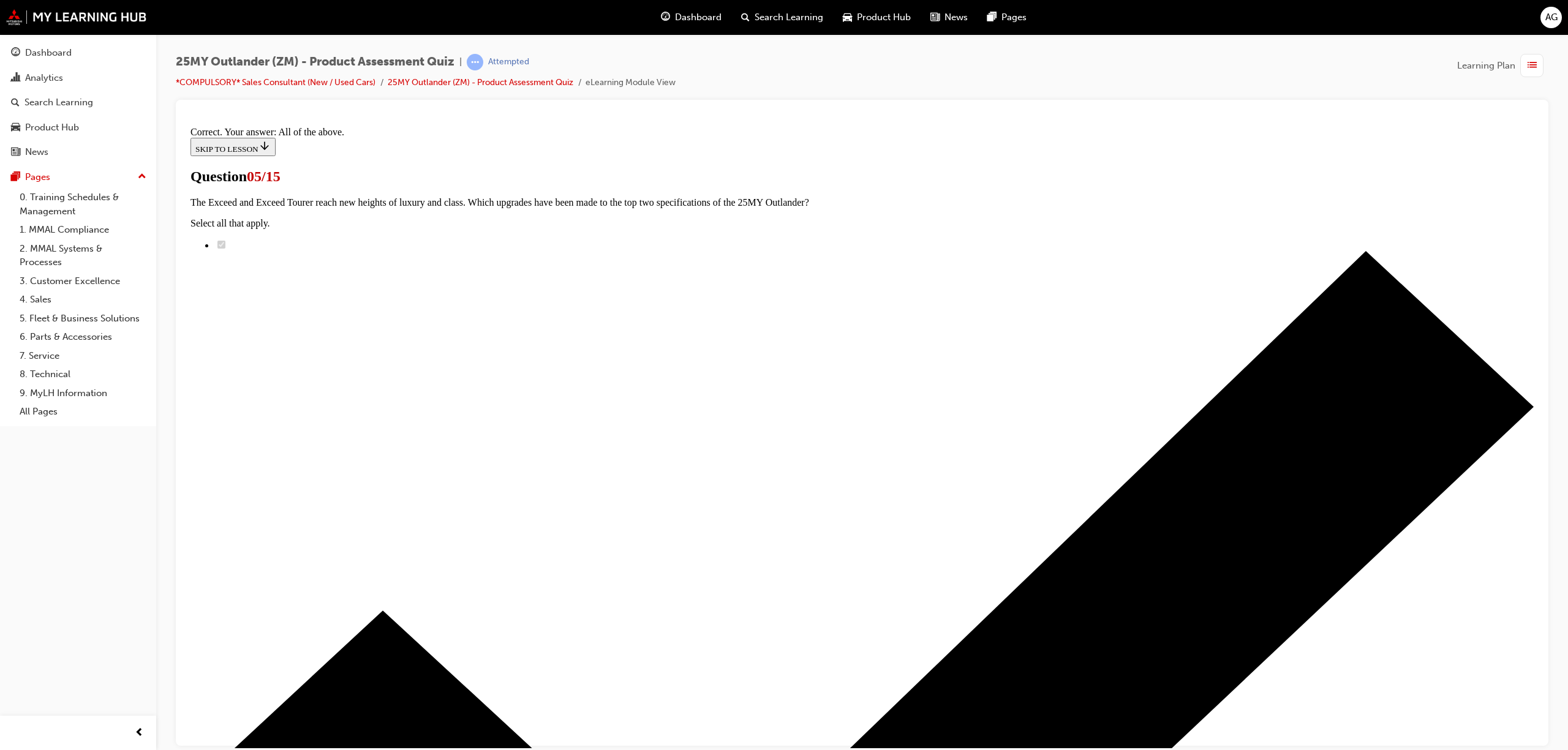
scroll to position [110, 0]
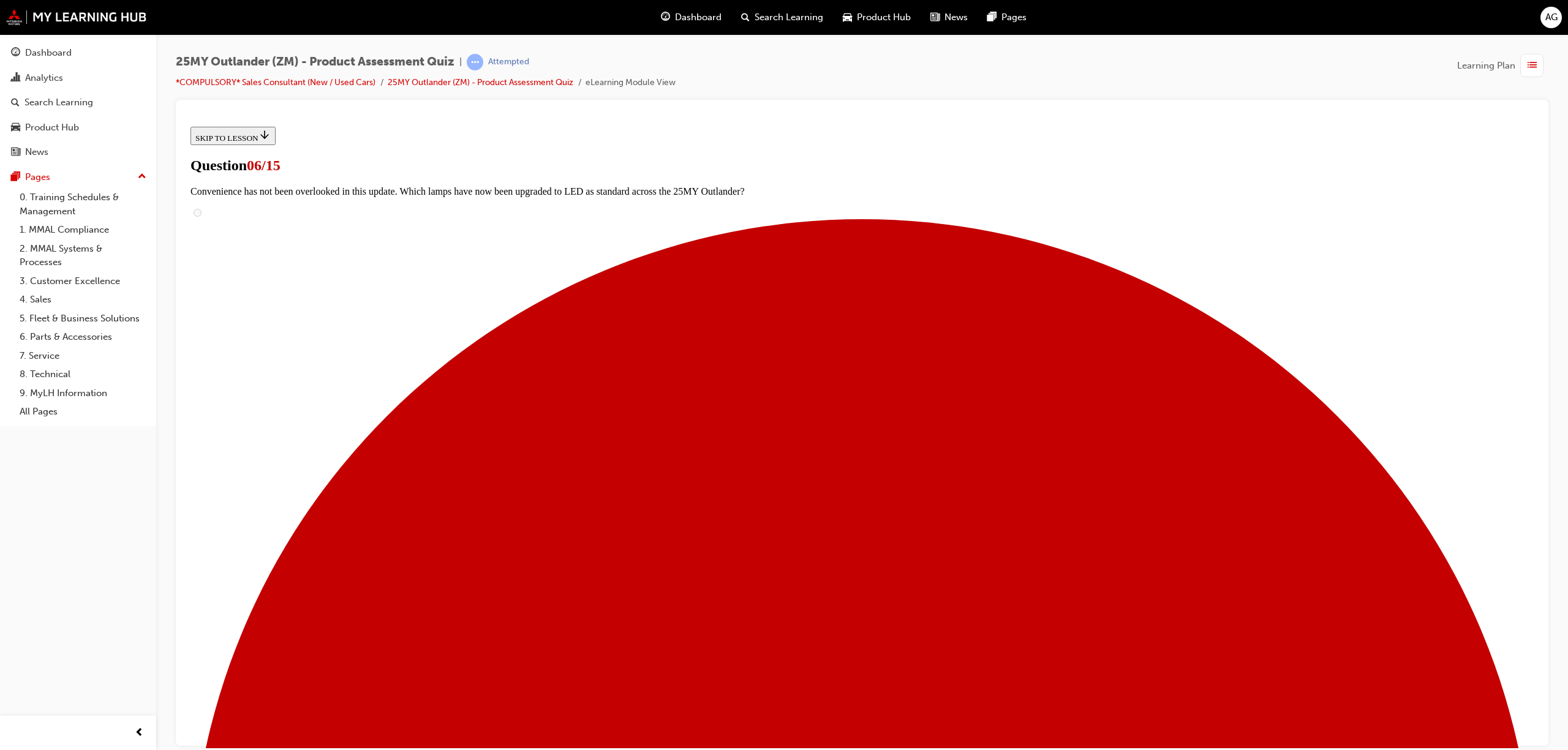
scroll to position [76, 0]
radio input "true"
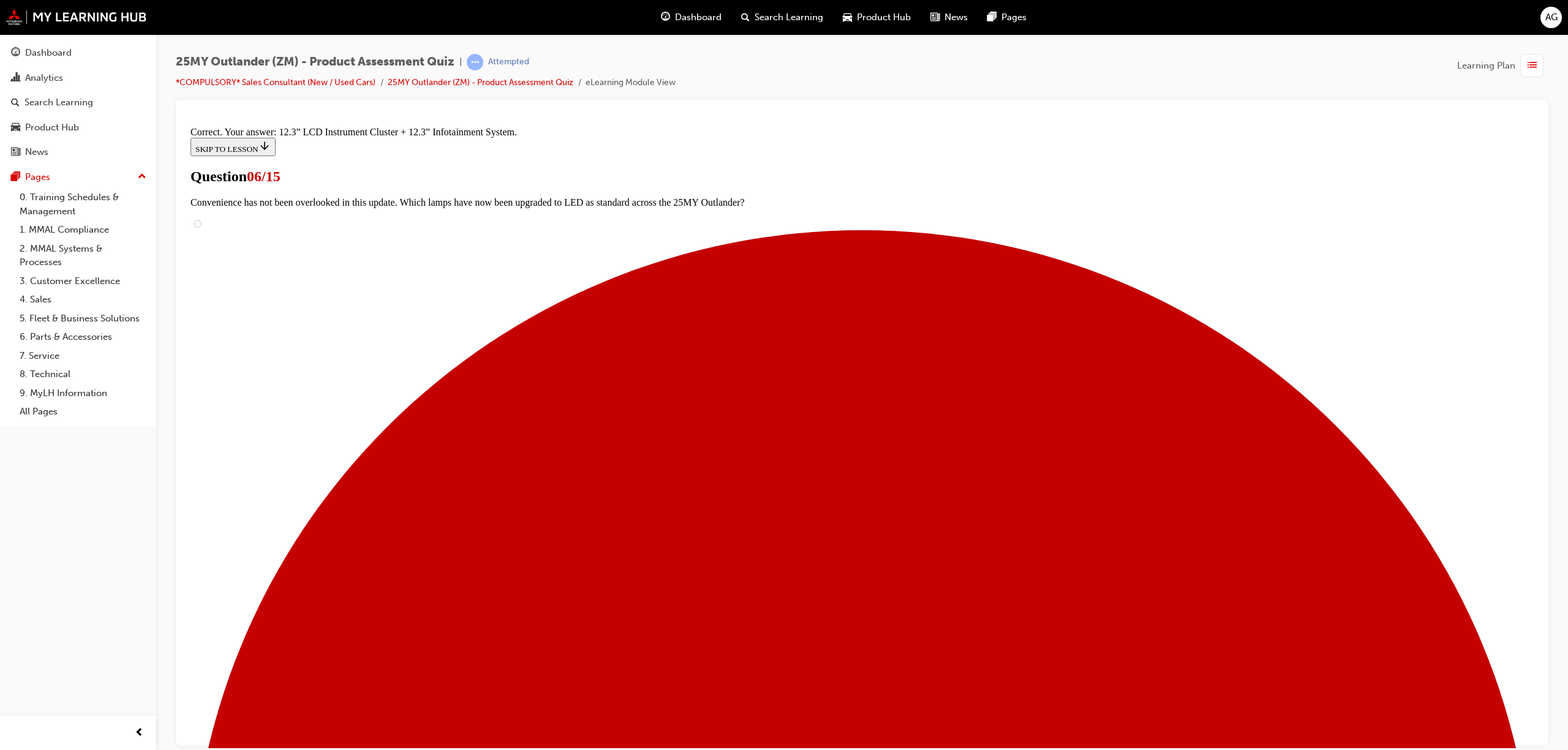
scroll to position [226, 0]
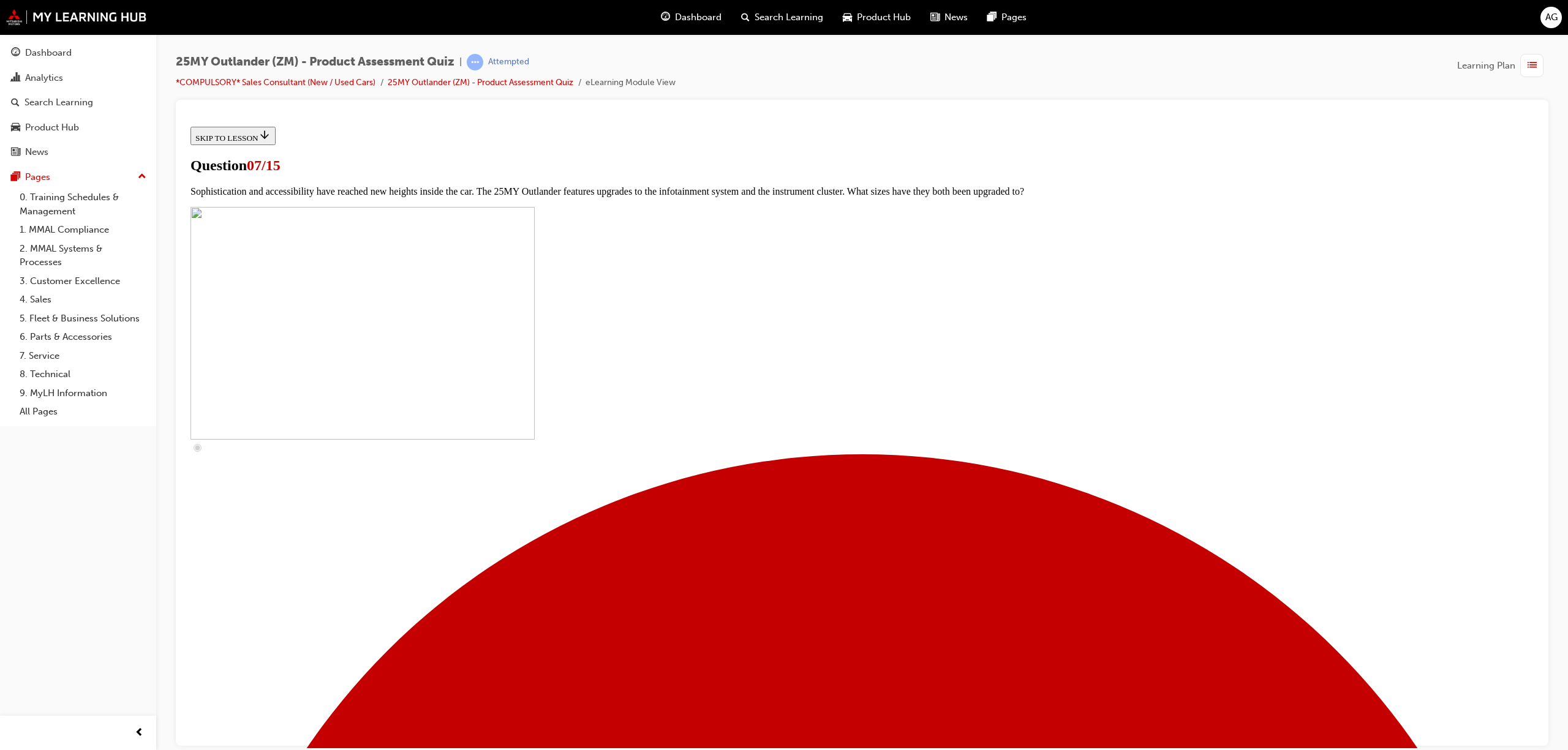
scroll to position [290, 0]
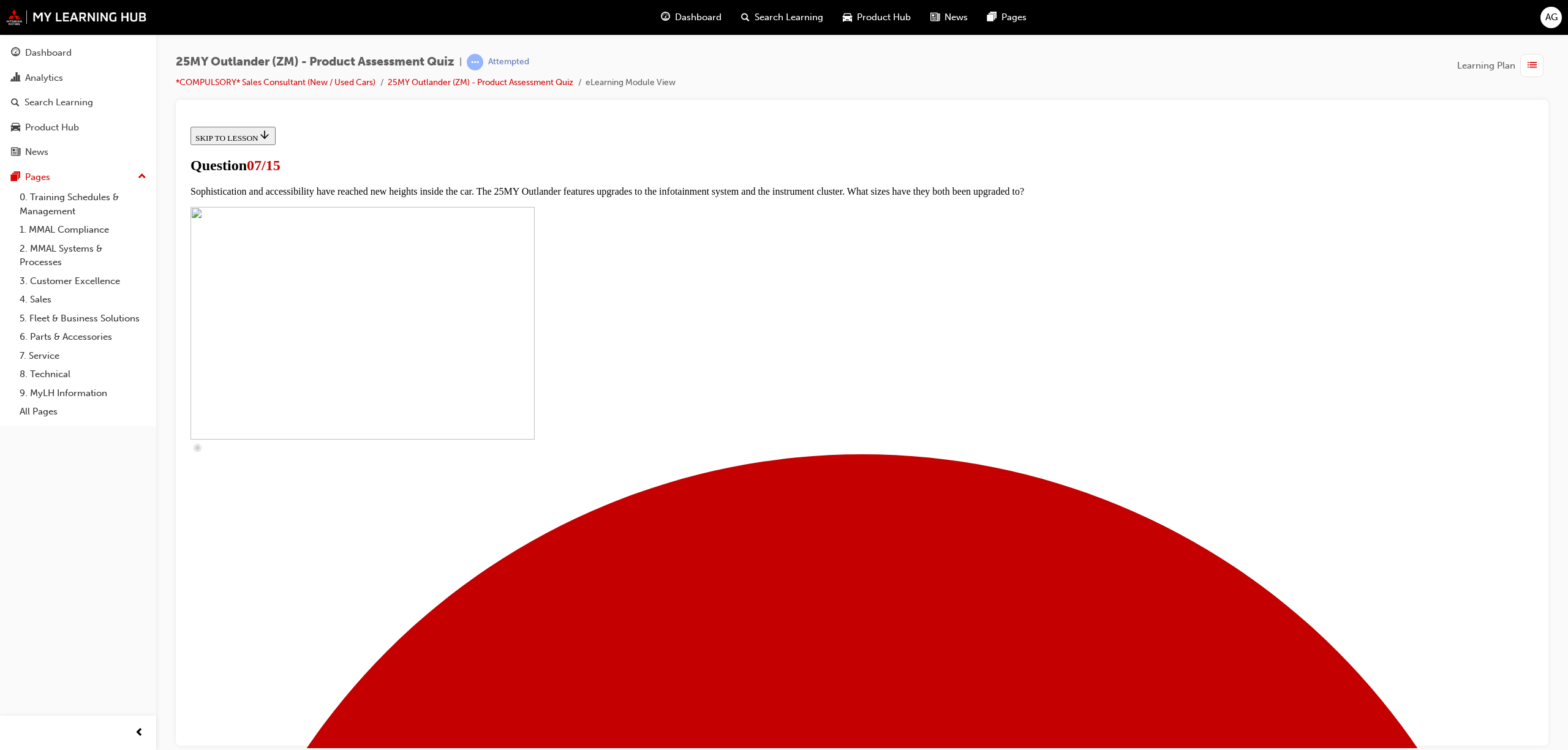
checkbox input "false"
checkbox input "true"
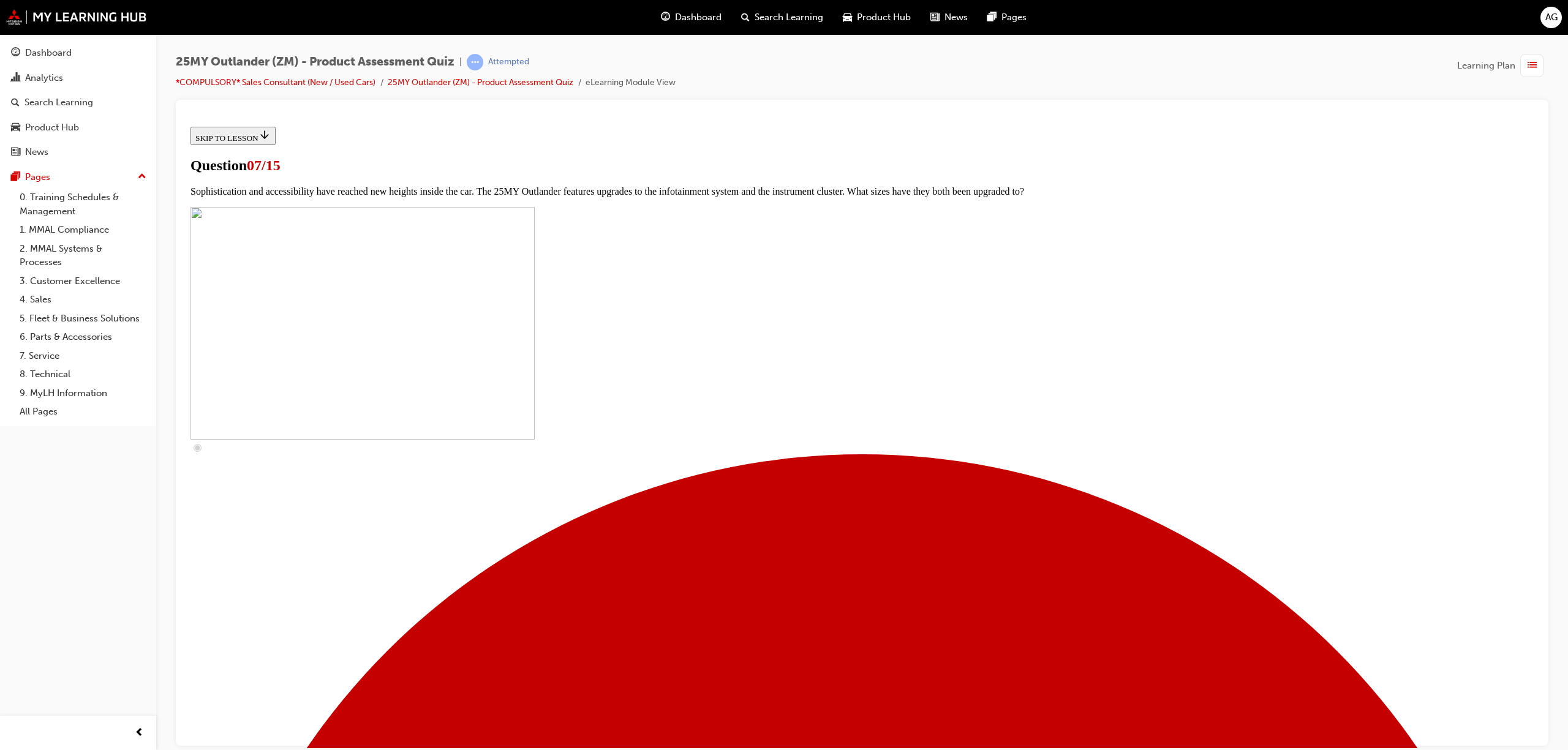
checkbox input "true"
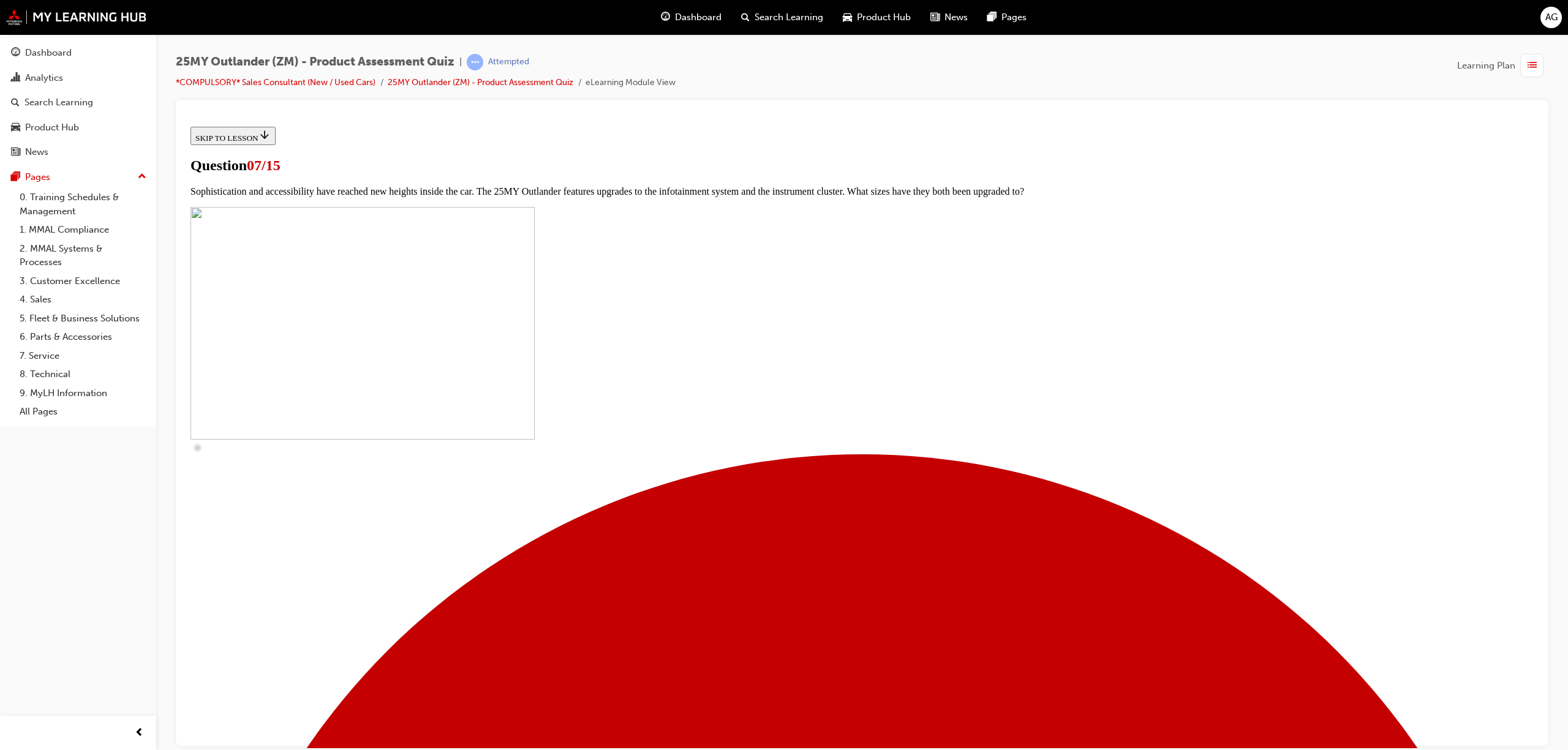
checkbox input "true"
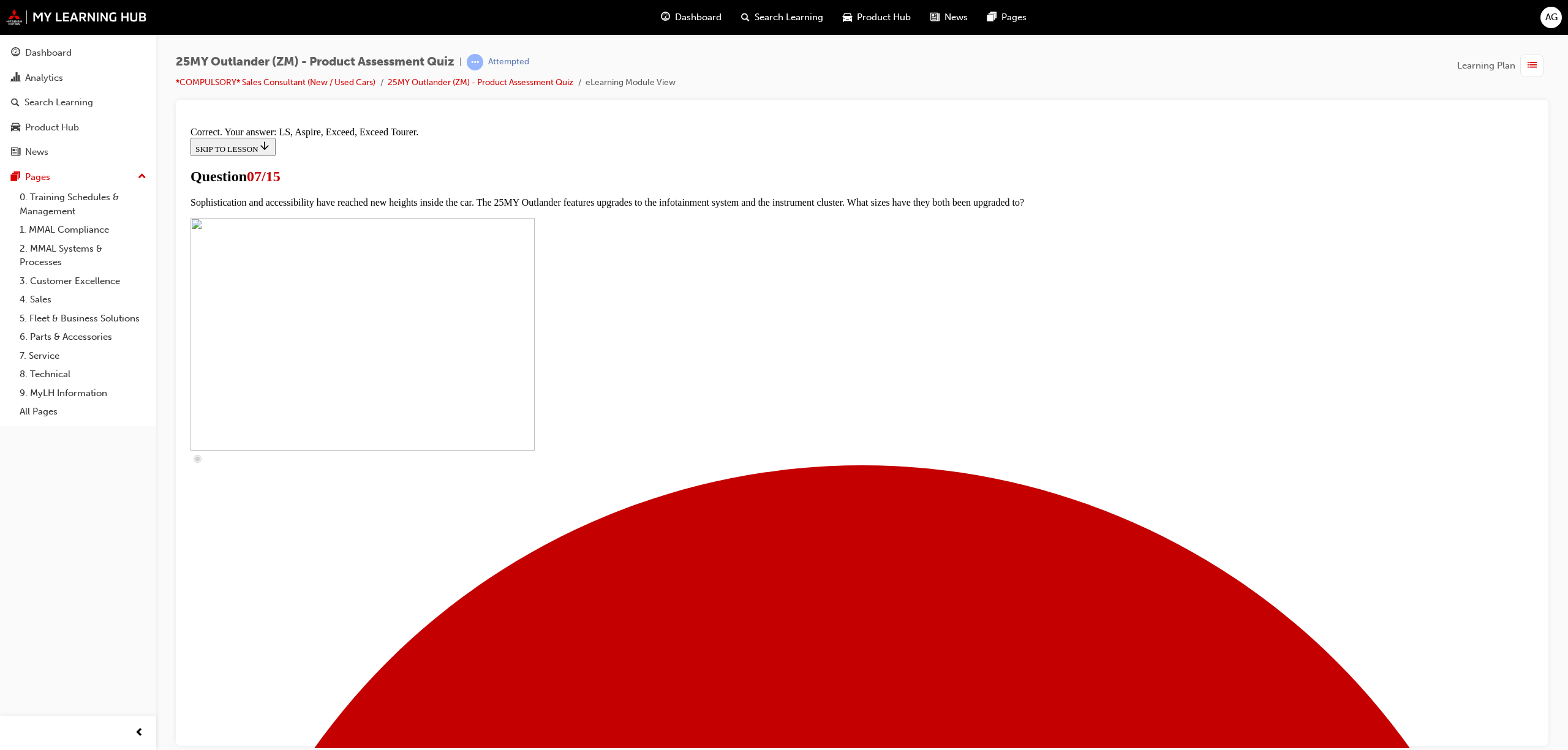
scroll to position [365, 0]
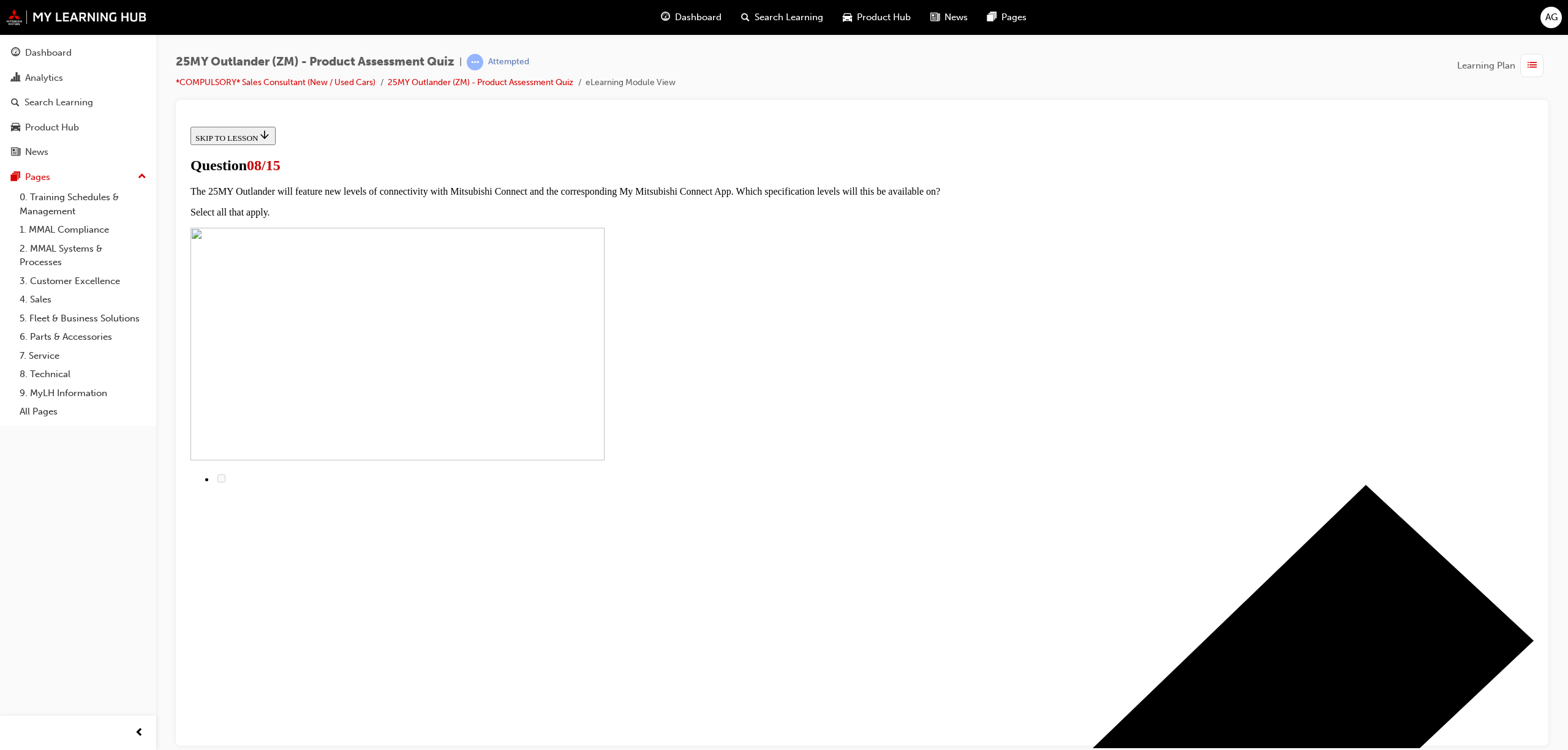
radio input "true"
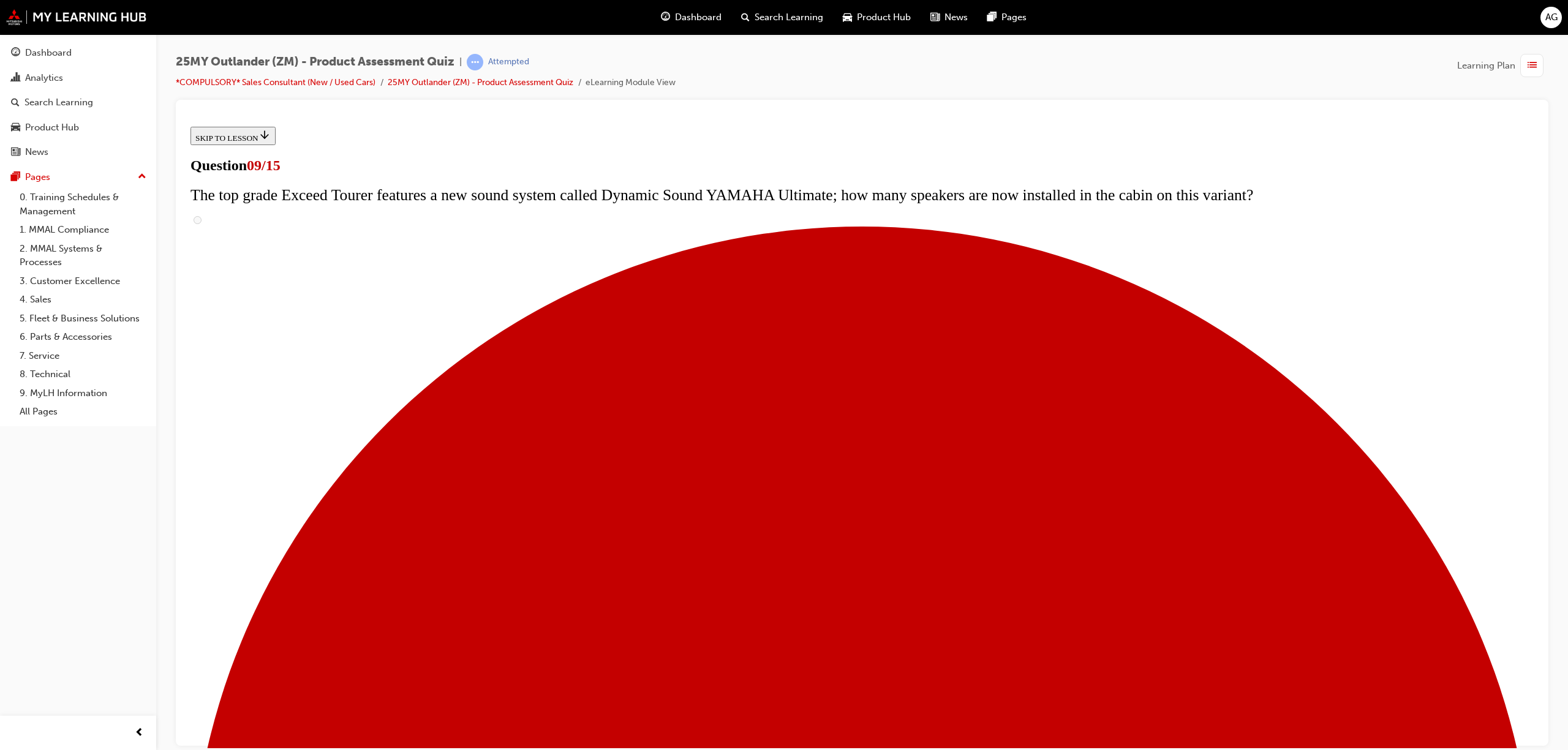
scroll to position [375, 0]
radio input "true"
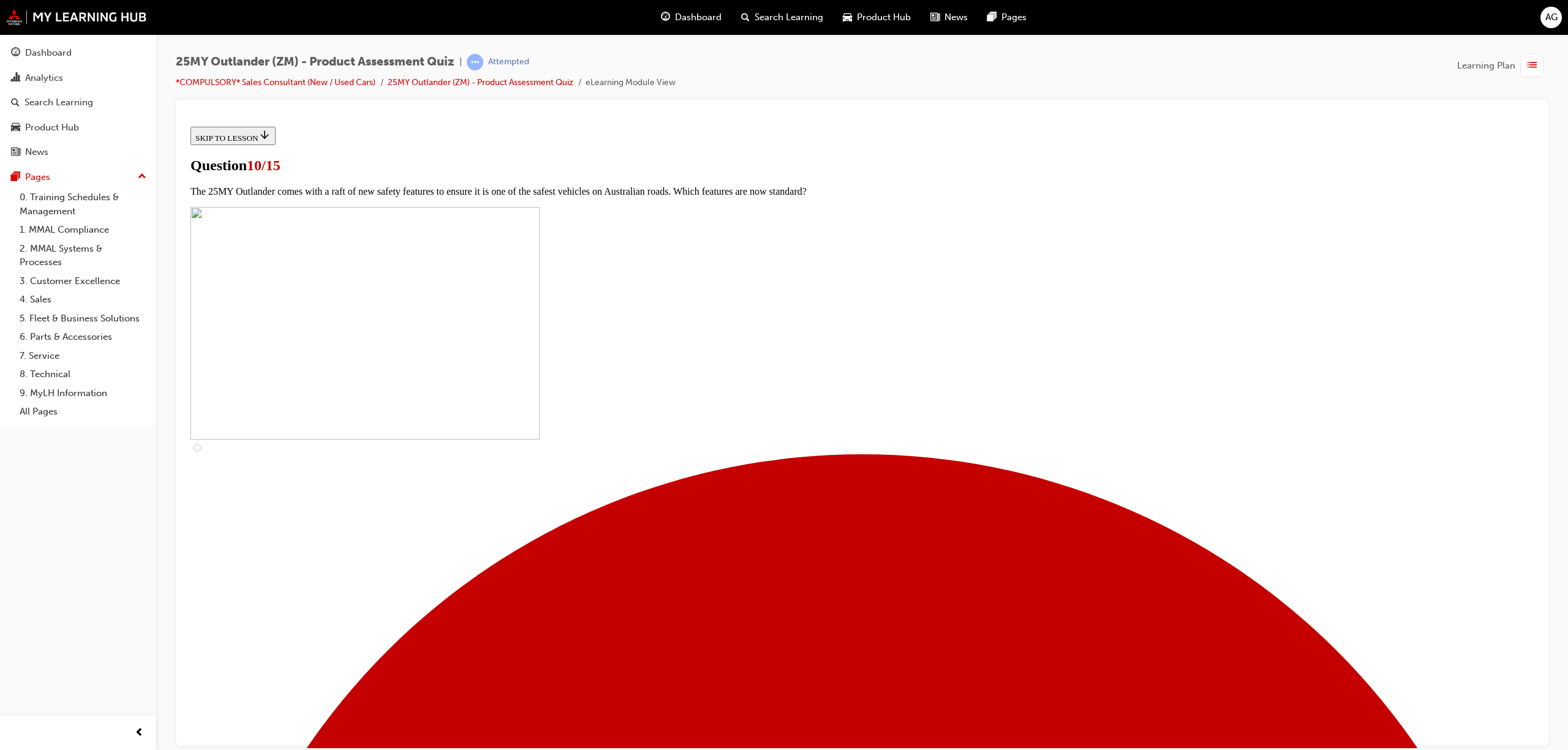
scroll to position [259, 0]
checkbox input "true"
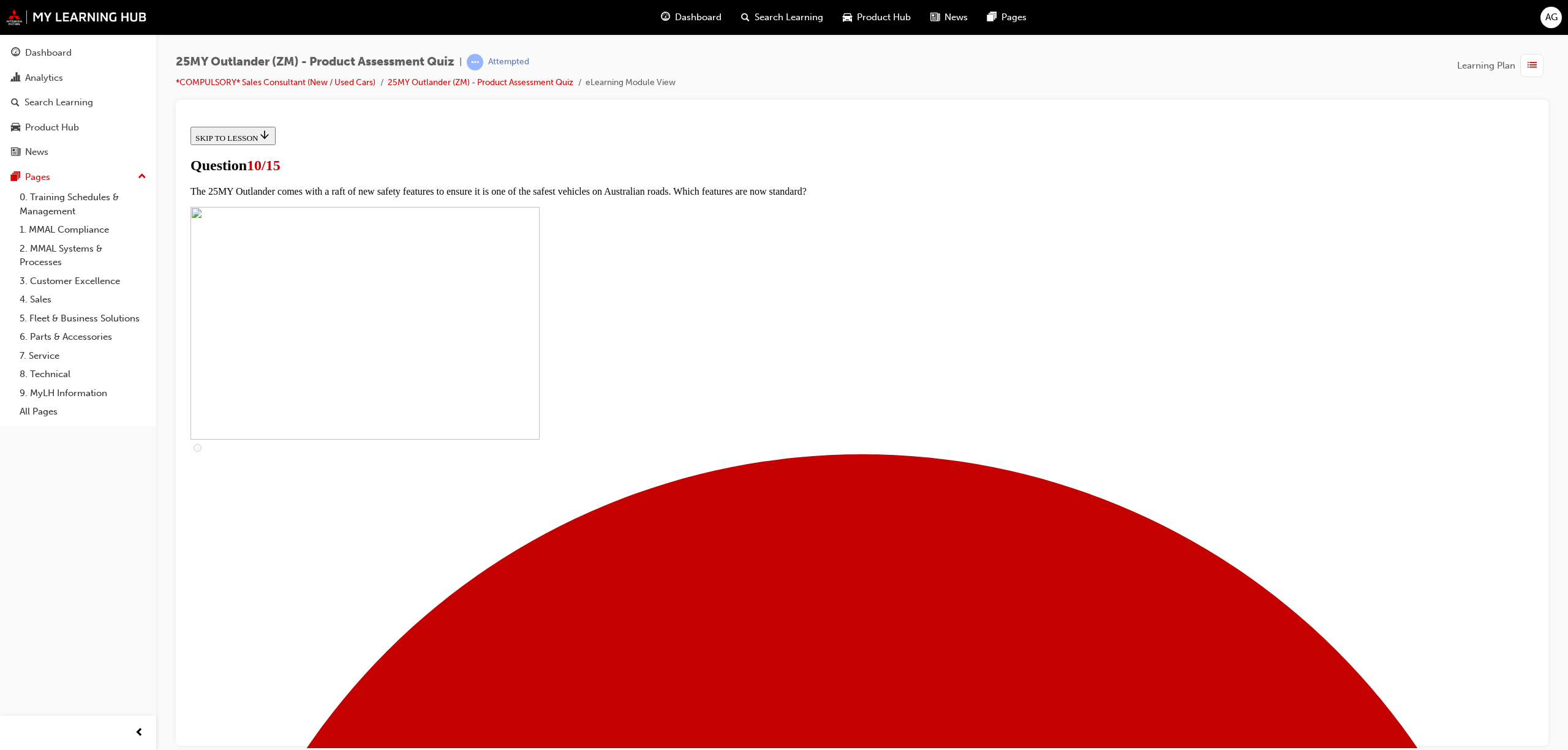
checkbox input "true"
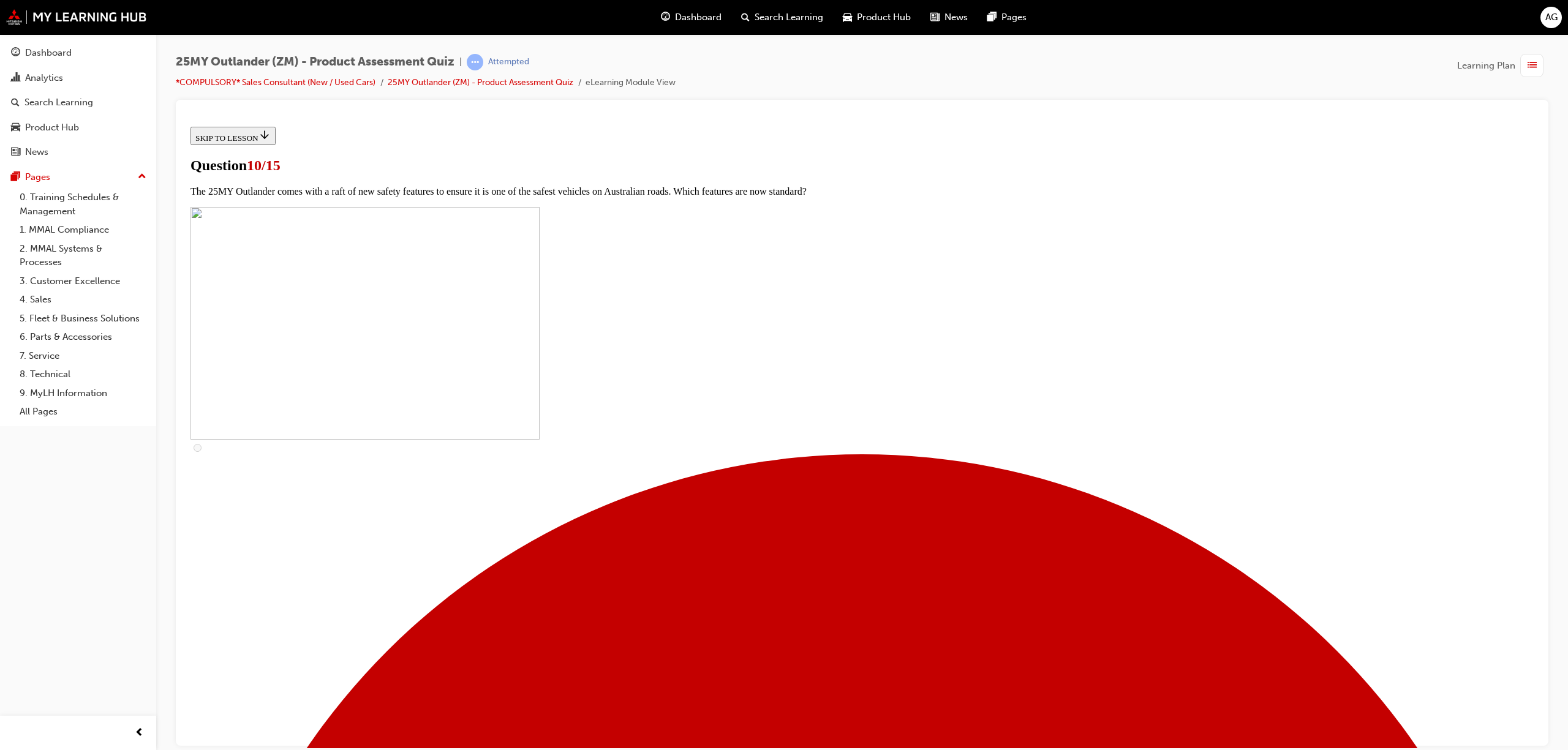
checkbox input "true"
drag, startPoint x: 481, startPoint y: 459, endPoint x: 481, endPoint y: 449, distance: 10.0
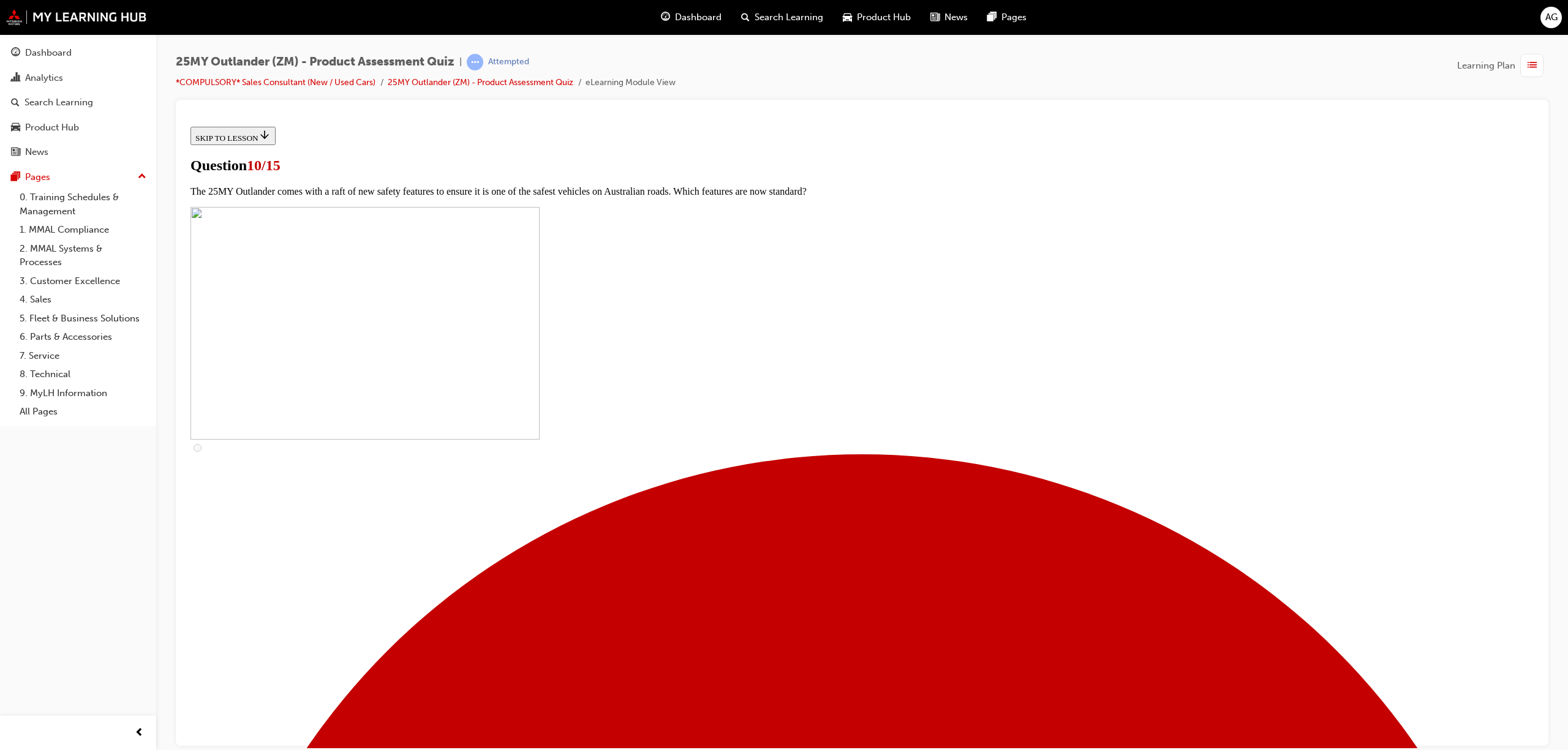
scroll to position [252, 0]
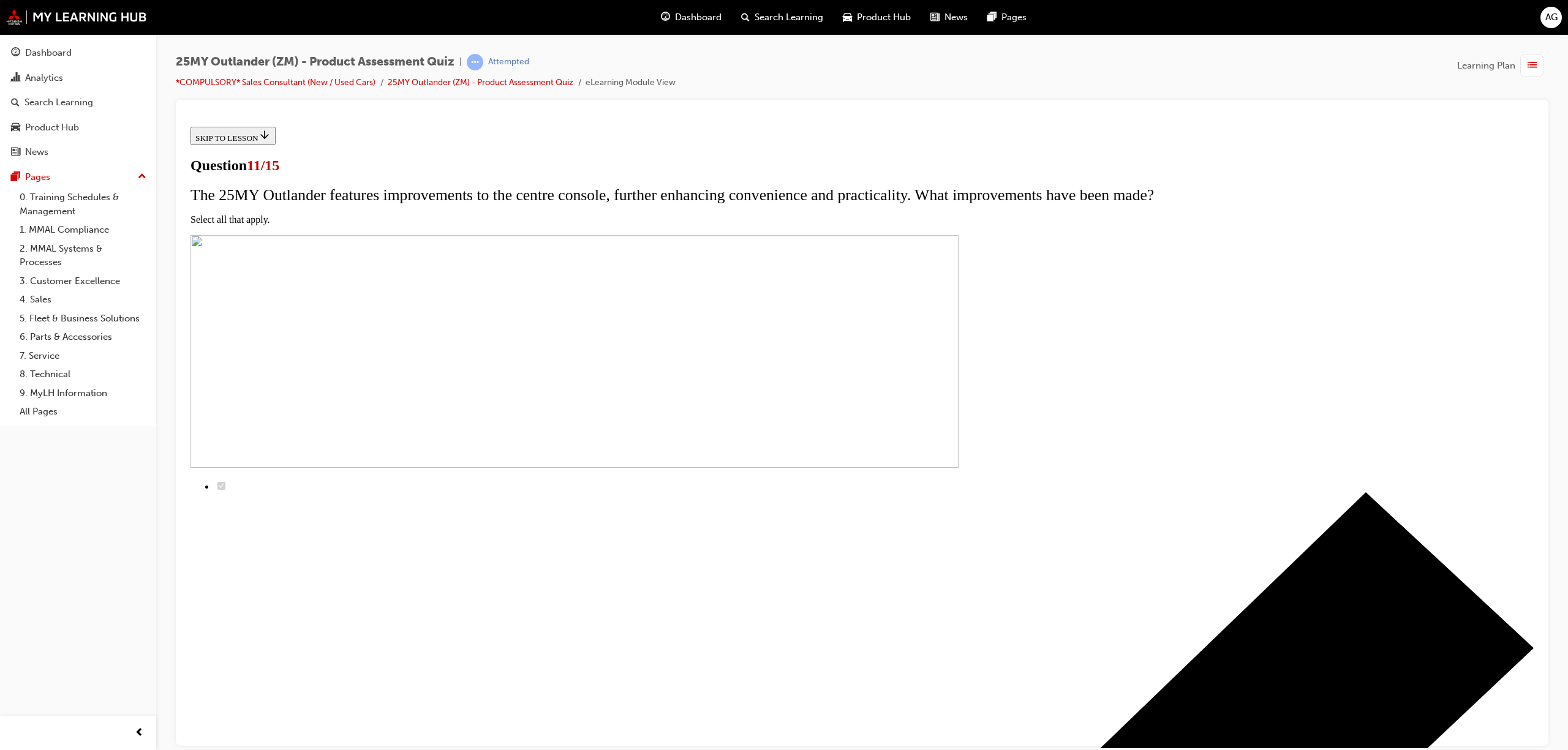
scroll to position [1, 0]
checkbox input "true"
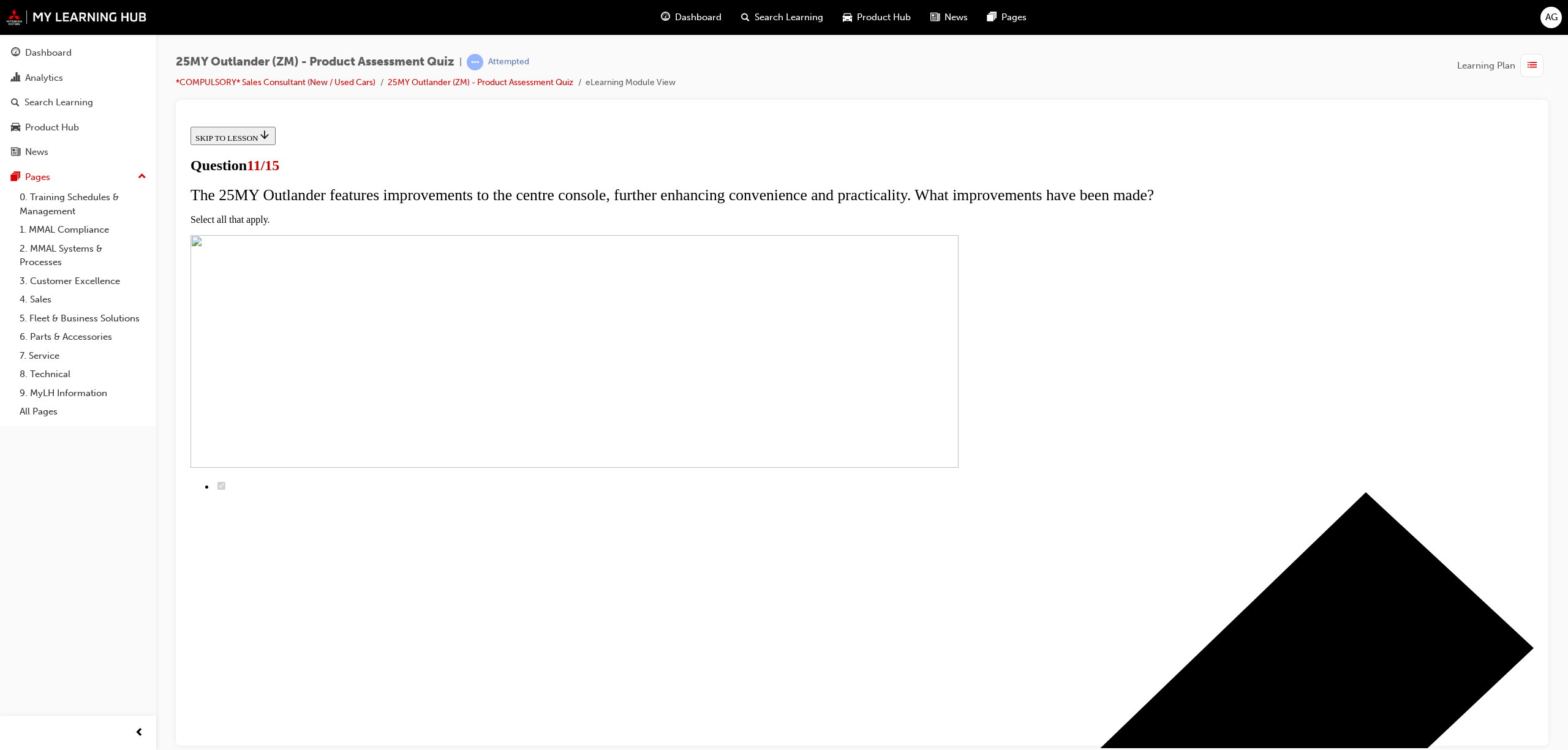
checkbox input "true"
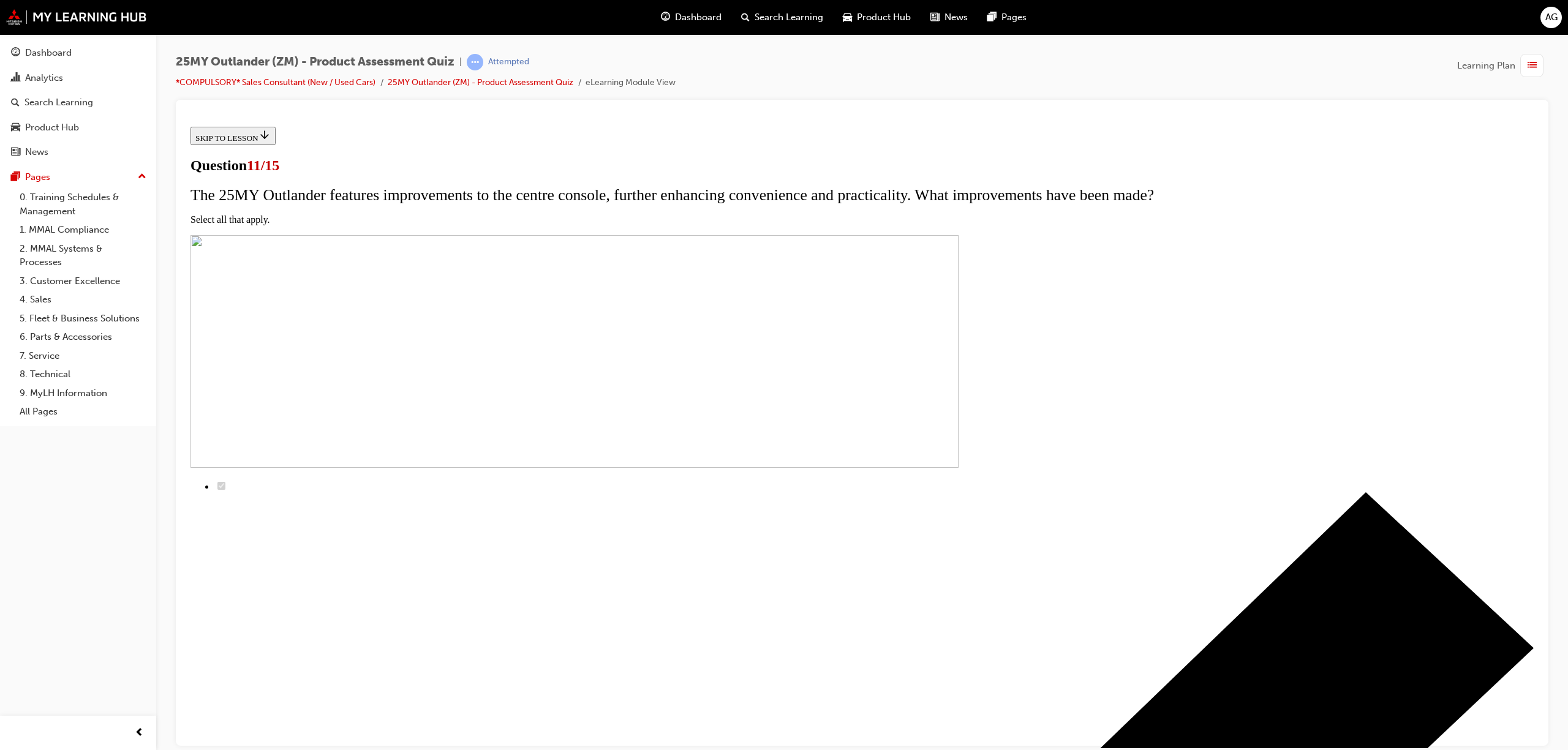
checkbox input "true"
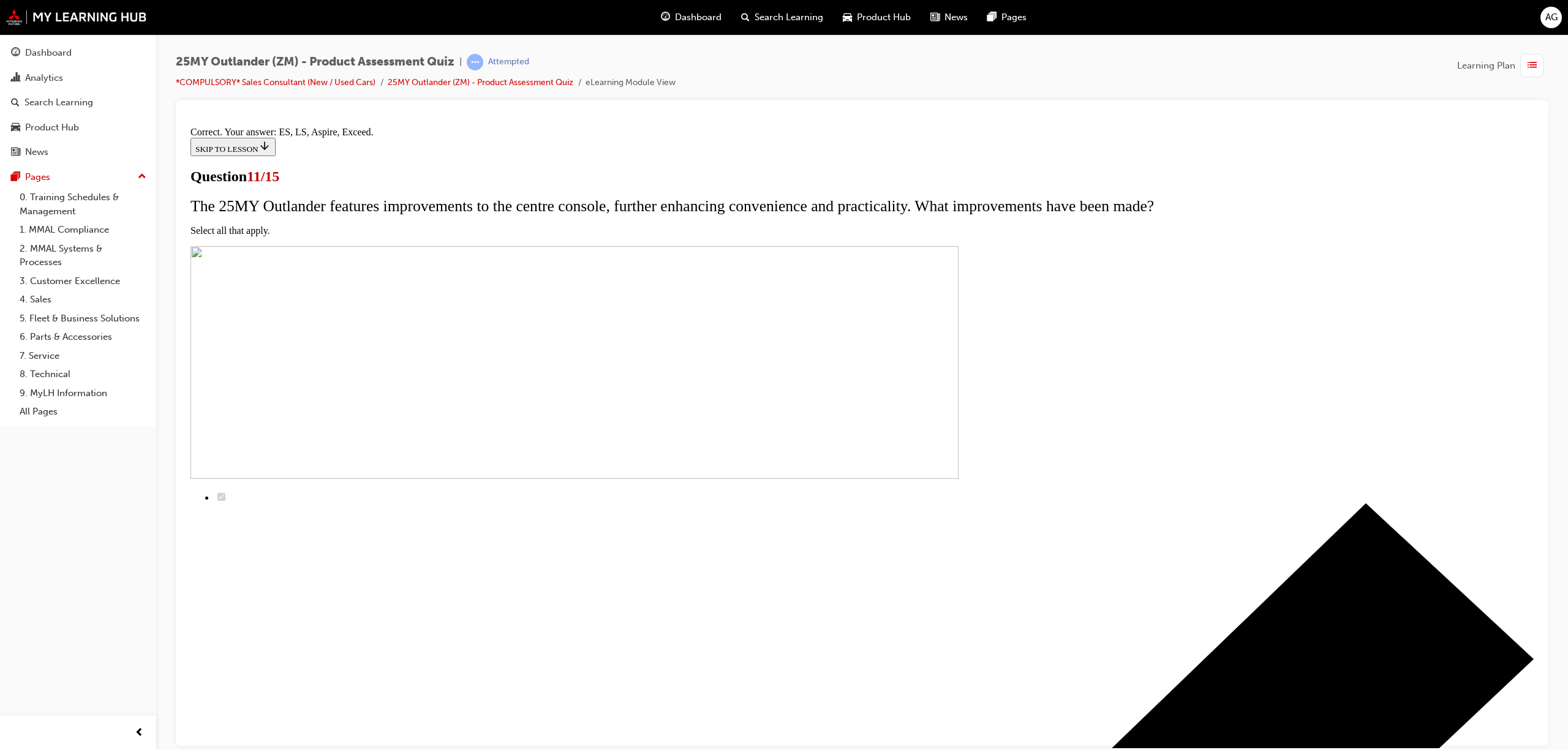
scroll to position [103, 0]
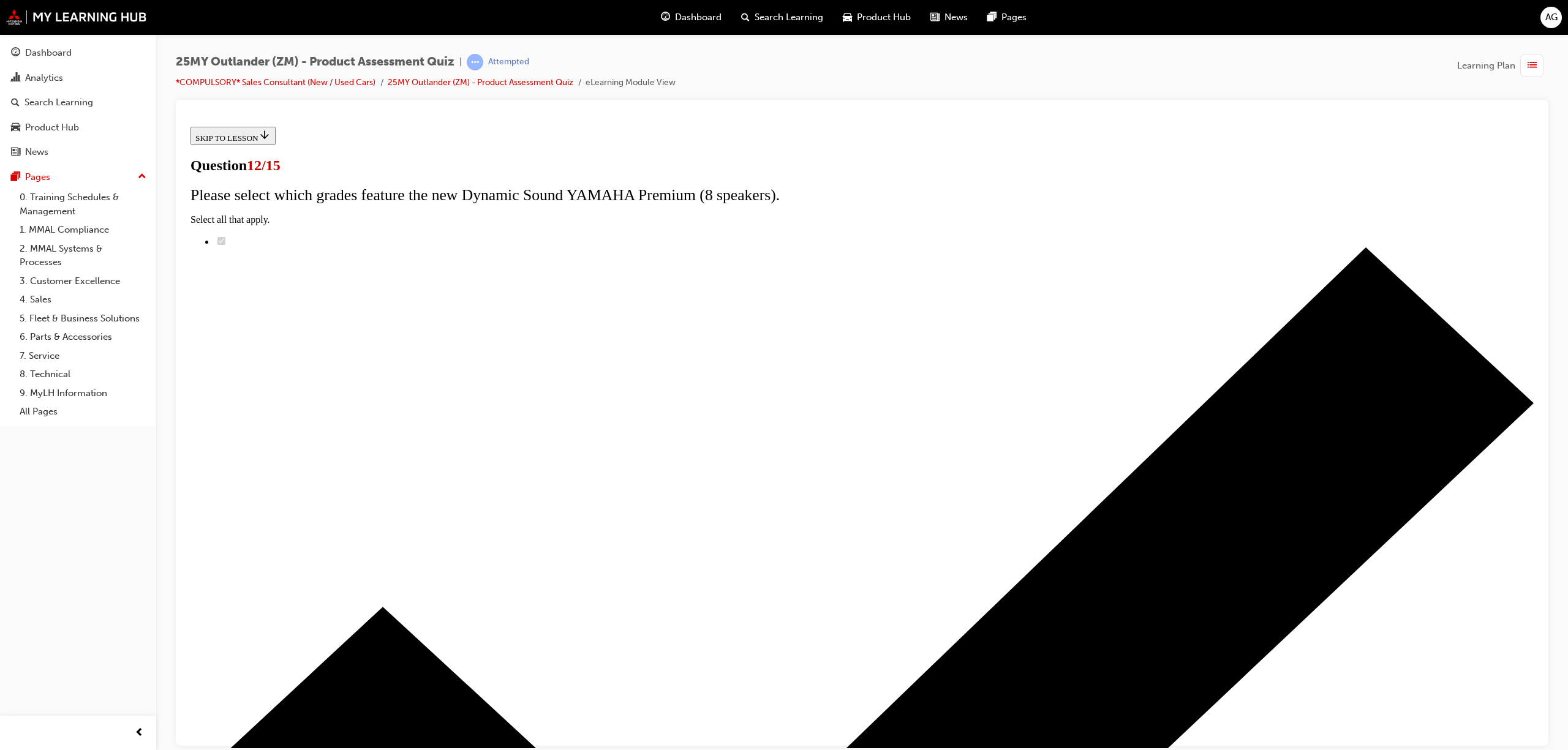
scroll to position [0, 0]
radio input "true"
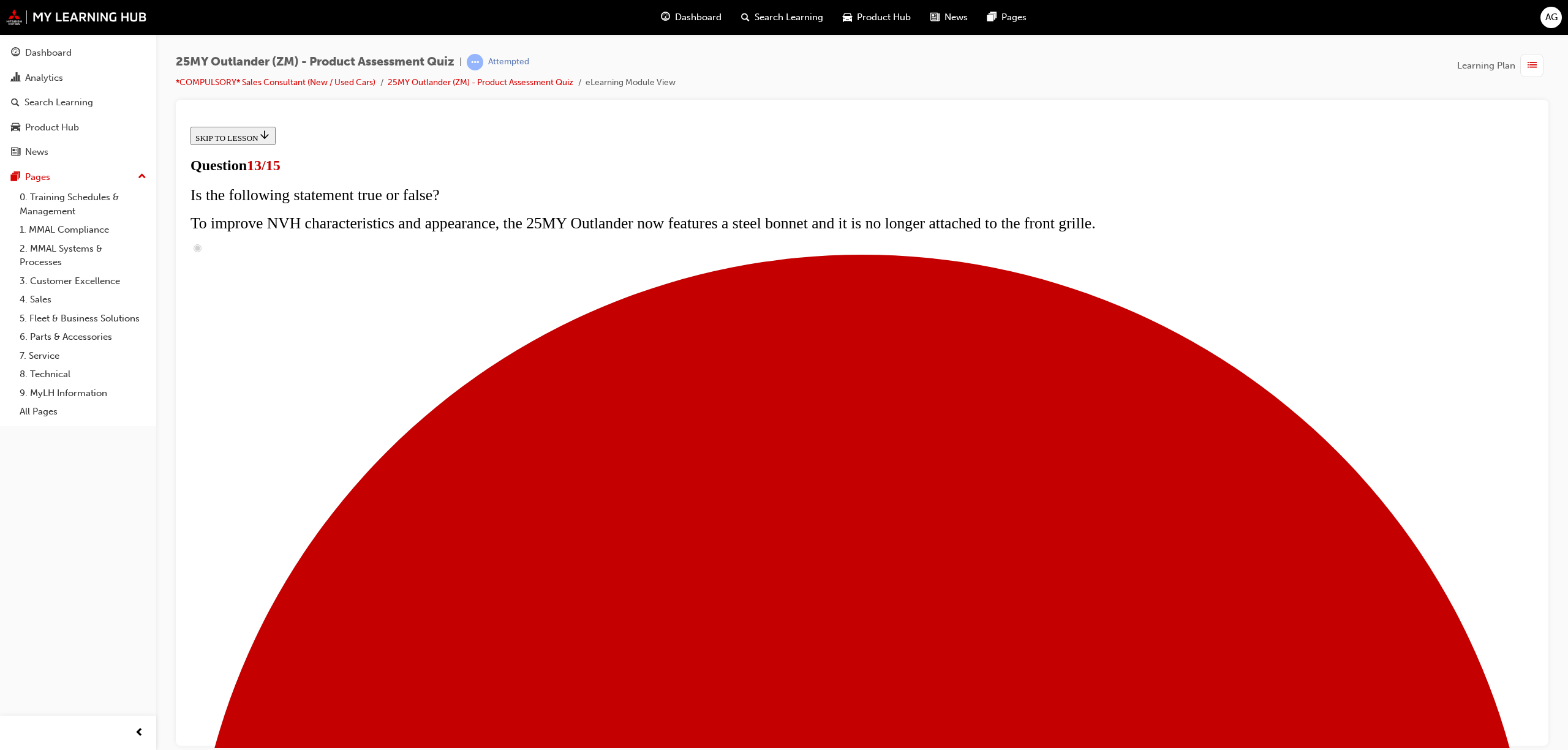
radio input "true"
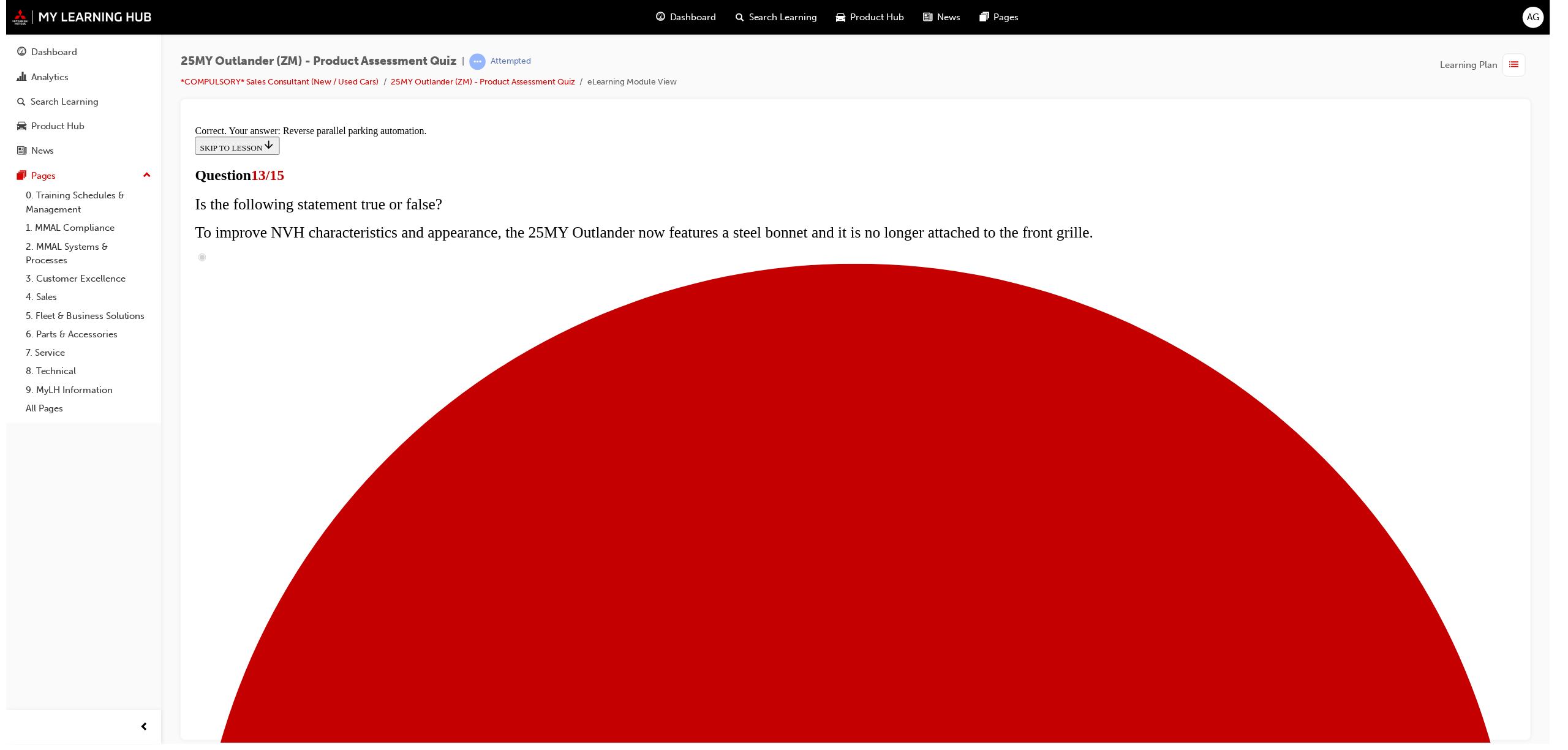
scroll to position [131, 0]
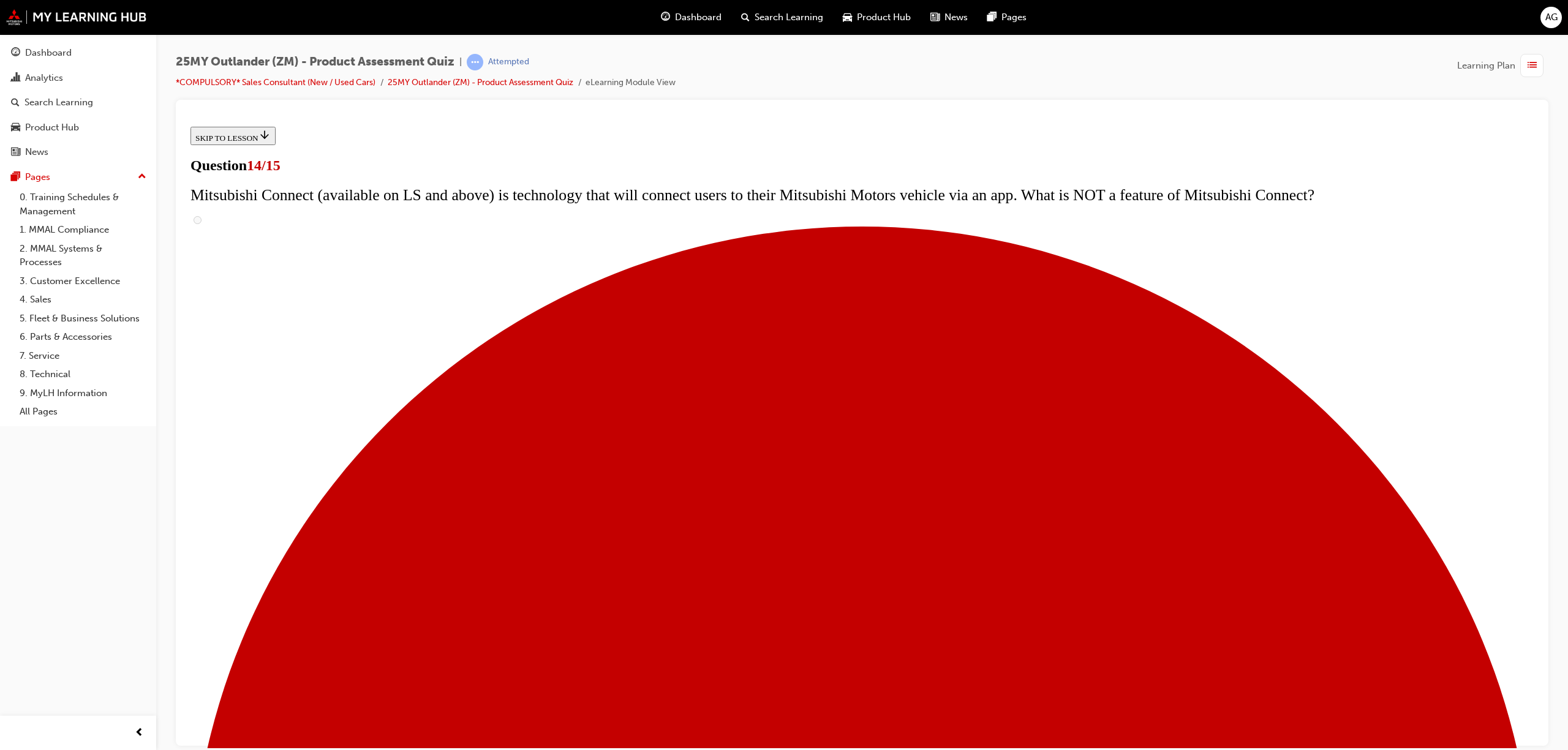
scroll to position [174, 0]
radio input "true"
drag, startPoint x: 717, startPoint y: 630, endPoint x: 714, endPoint y: 661, distance: 31.1
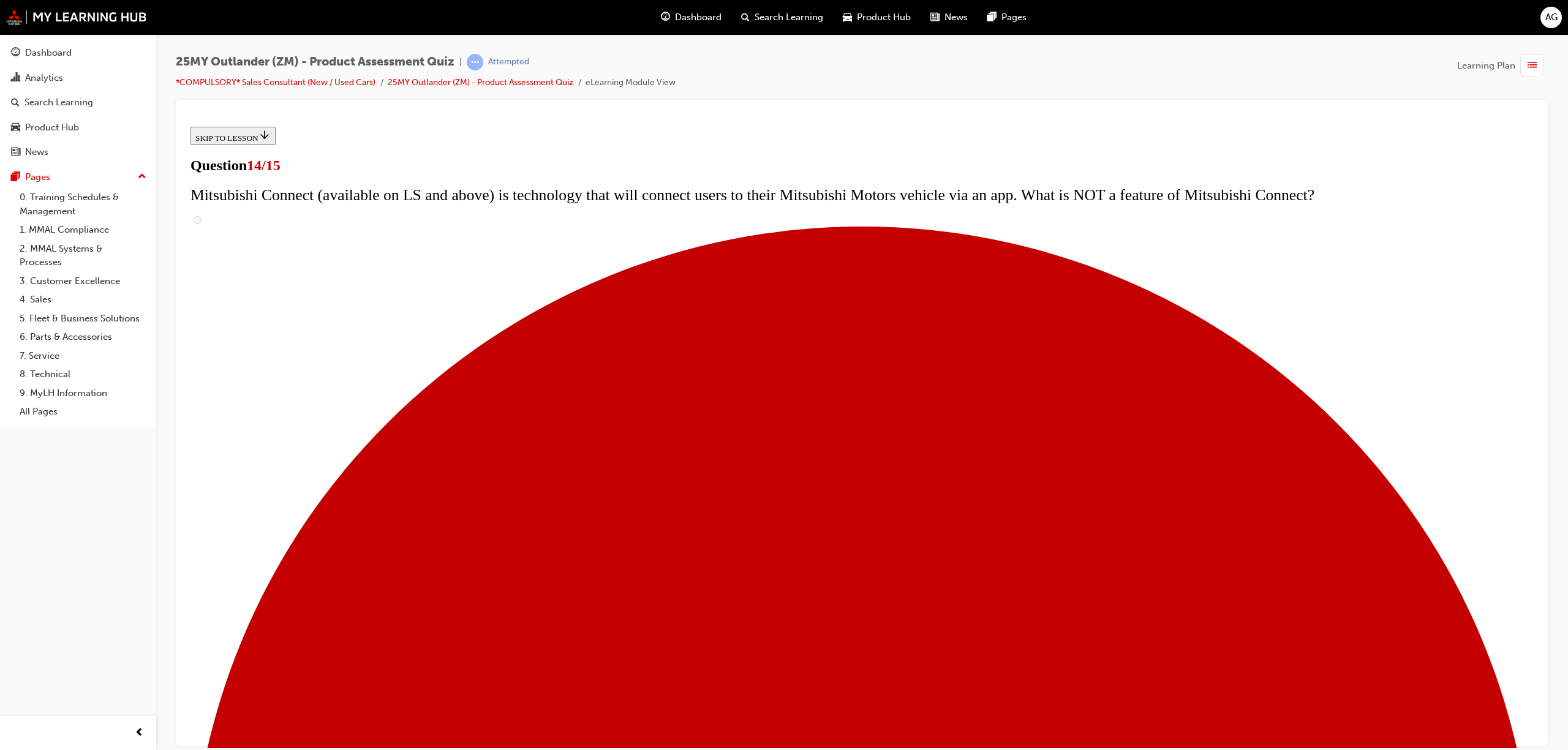
radio input "true"
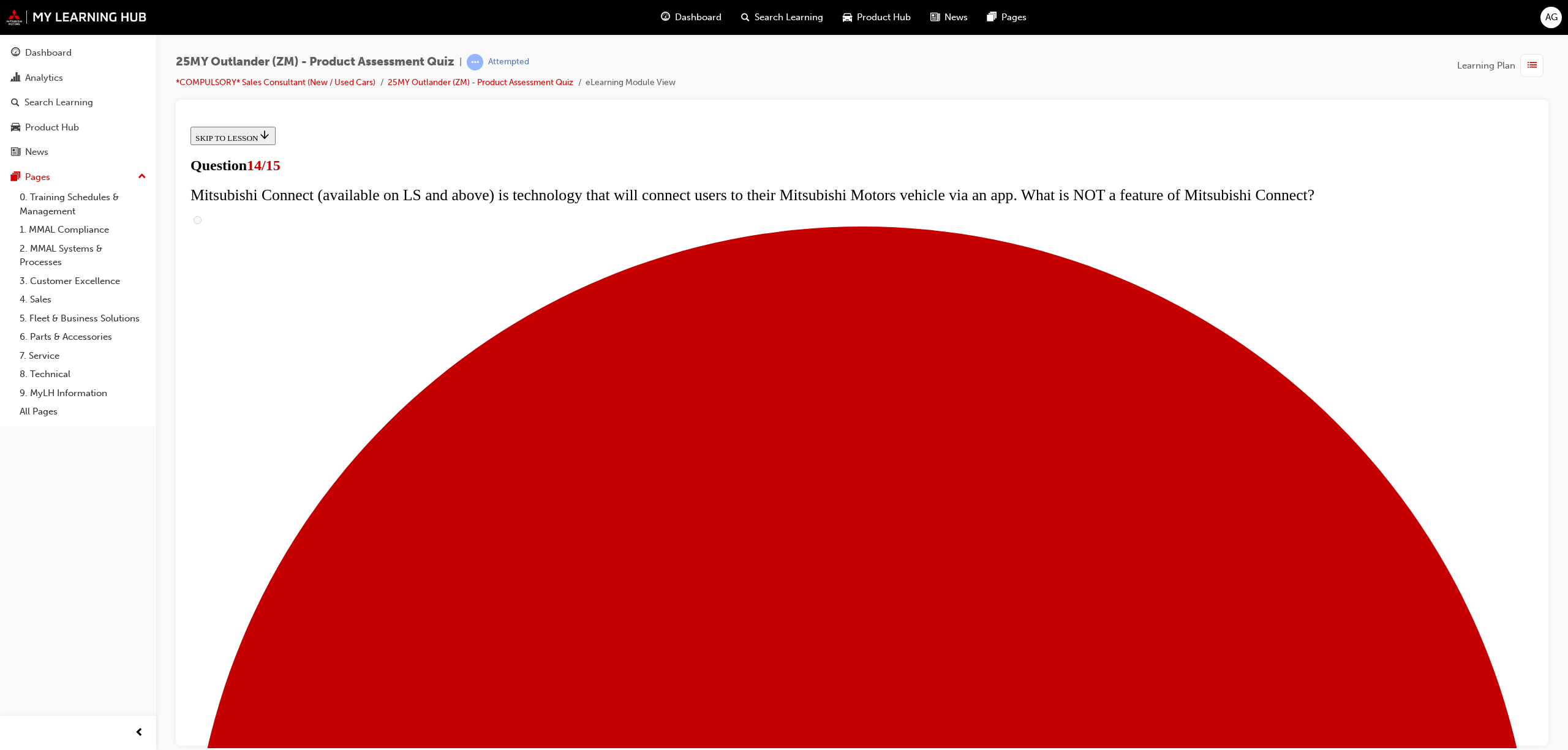
radio input "true"
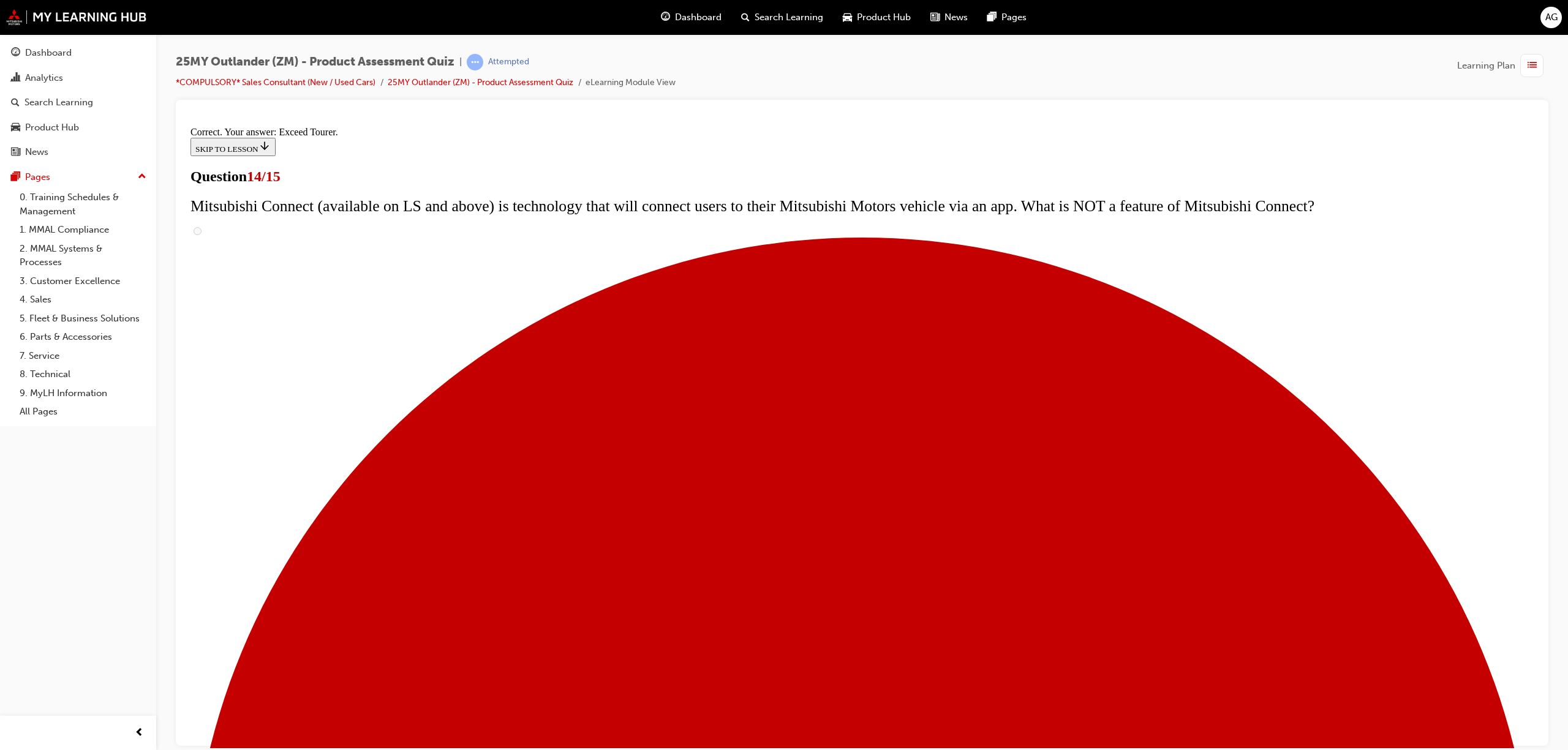
scroll to position [323, 0]
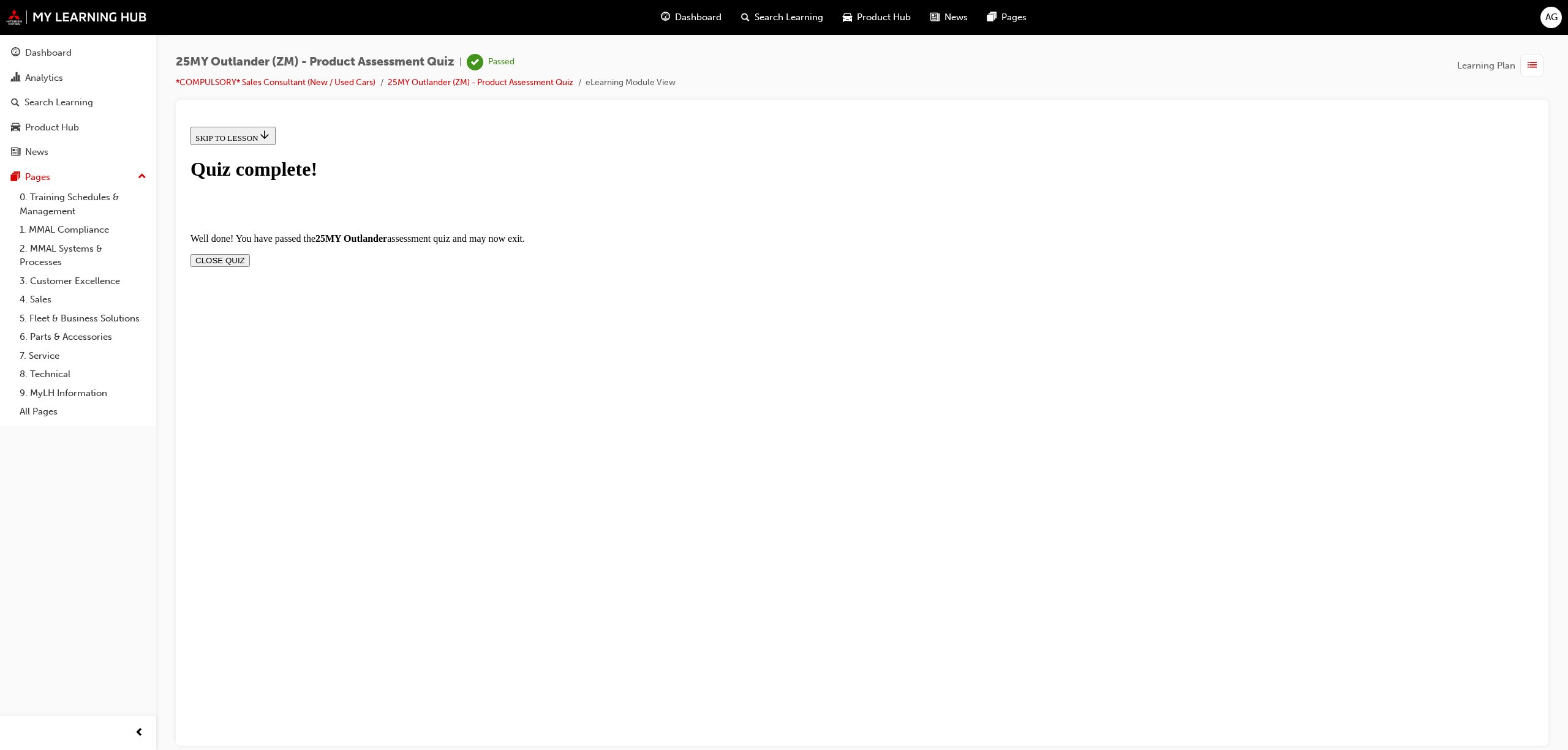
click at [250, 253] on button "CLOSE QUIZ" at bounding box center [220, 259] width 60 height 13
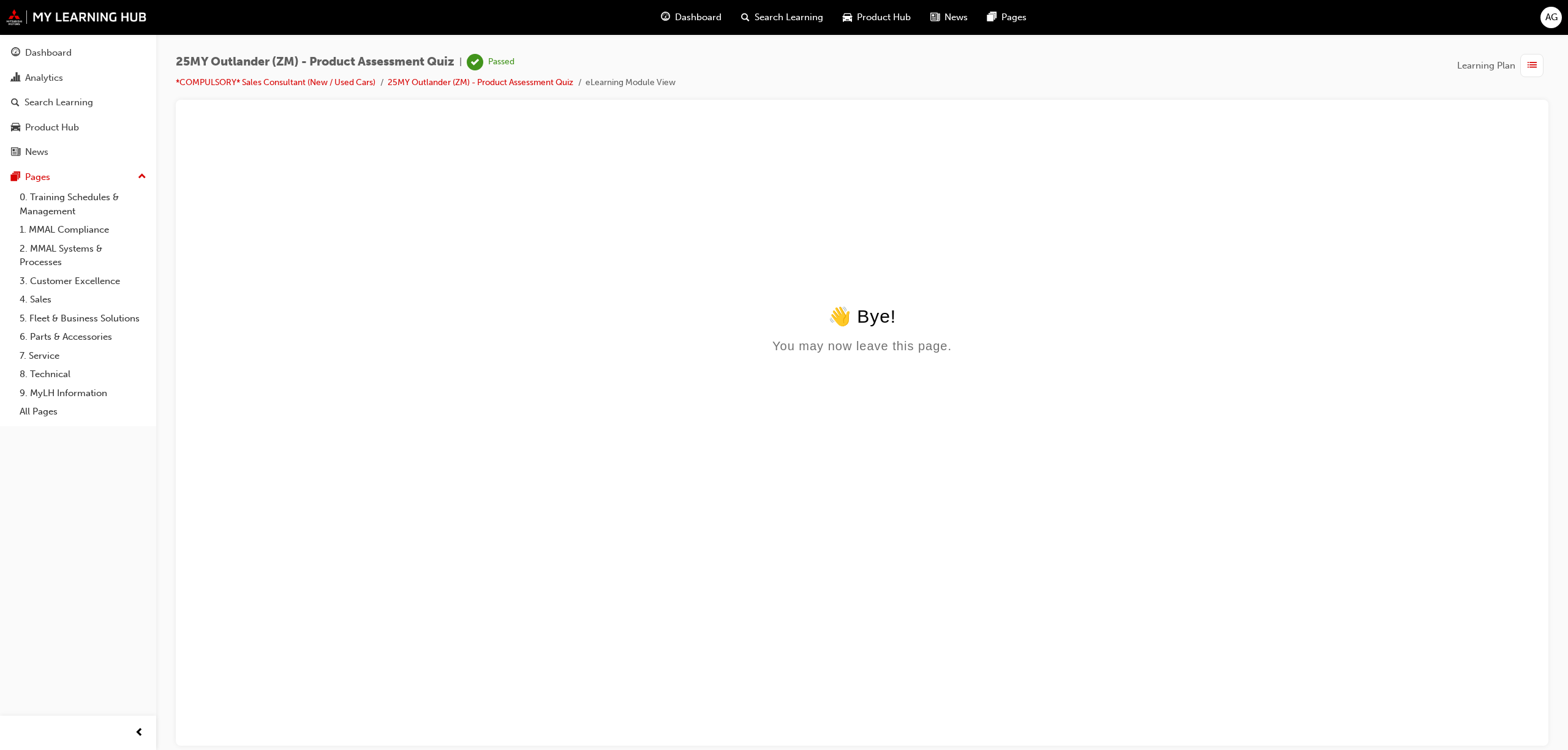
click at [643, 274] on html "👋 Bye! You may now leave this page." at bounding box center [862, 239] width 1353 height 236
click at [1548, 22] on span "AG" at bounding box center [1552, 17] width 12 height 14
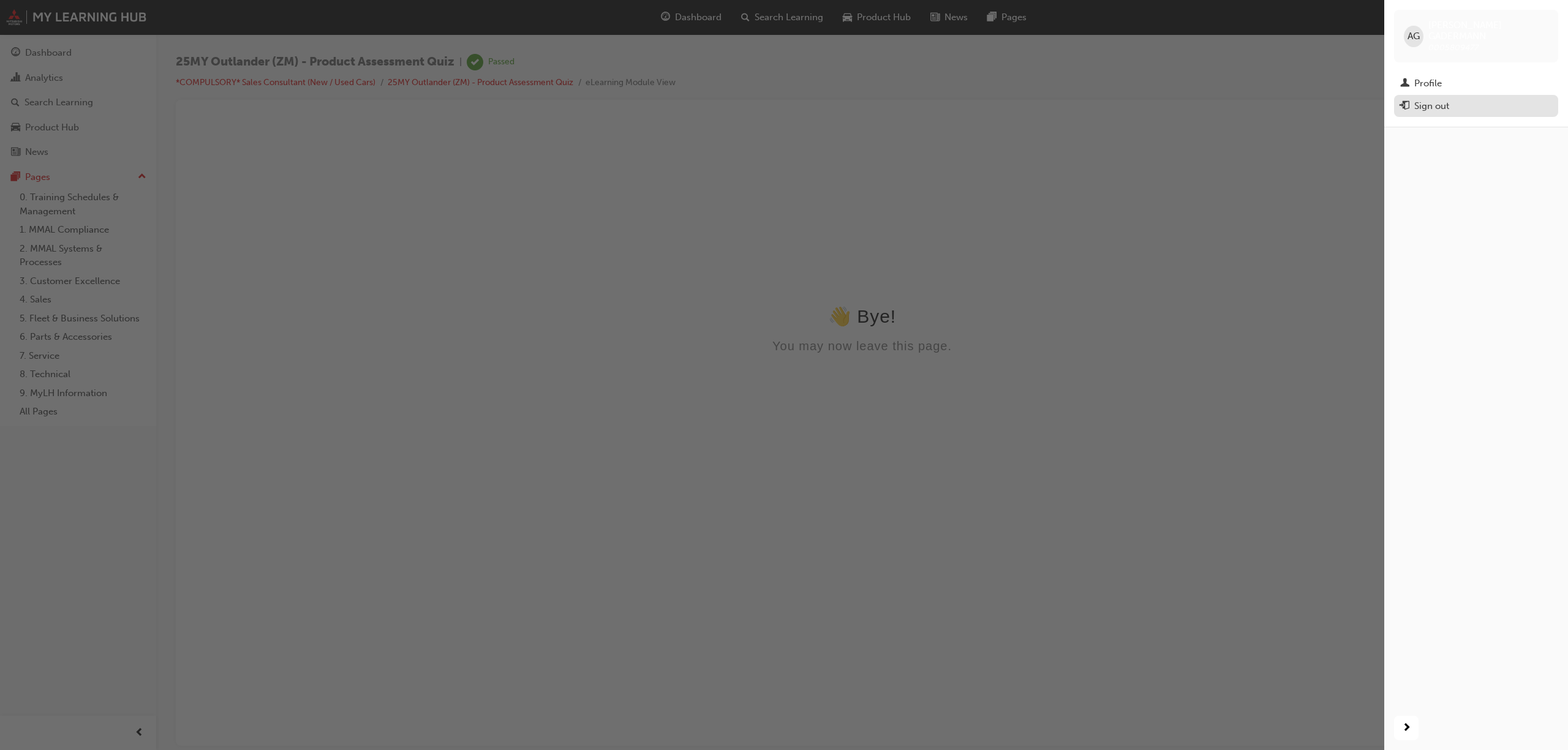
click at [1426, 99] on div "Sign out" at bounding box center [1432, 106] width 35 height 14
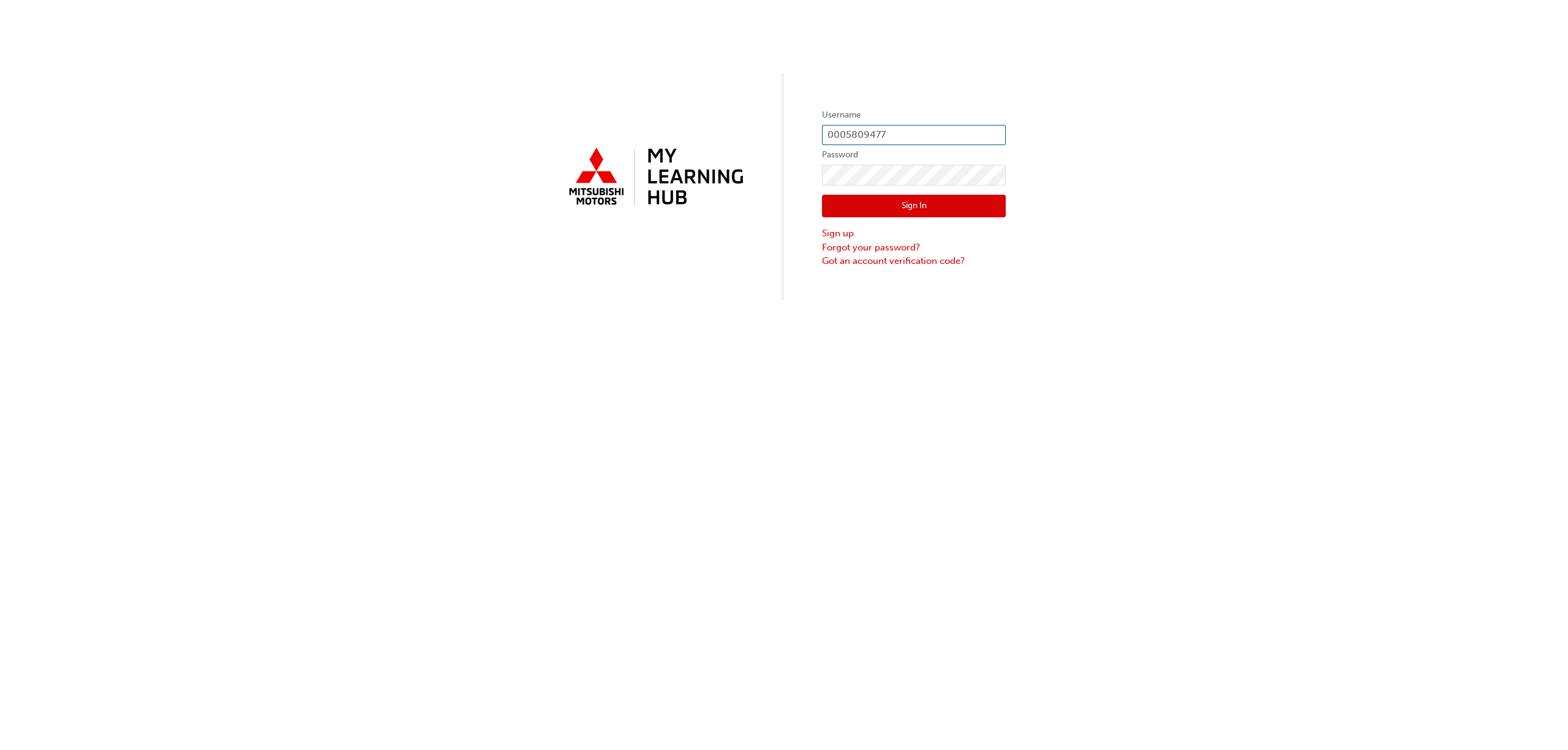
click at [900, 136] on input "0005809477" at bounding box center [913, 135] width 184 height 21
type input "kmedeiros@alto.com.au"
click at [913, 203] on button "Sign In" at bounding box center [913, 206] width 184 height 23
